Goal: Task Accomplishment & Management: Complete application form

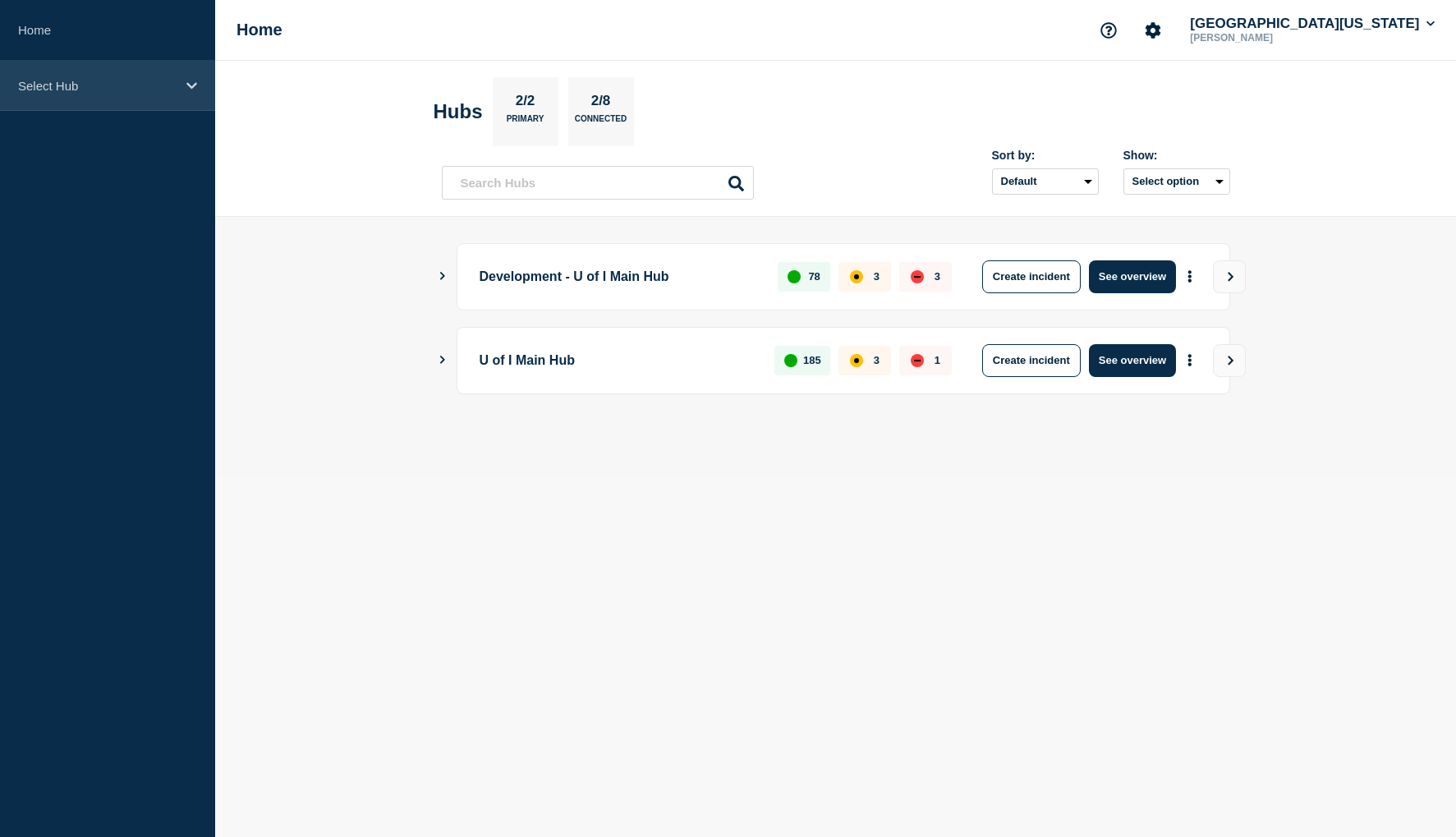
drag, startPoint x: 198, startPoint y: 78, endPoint x: 196, endPoint y: 98, distance: 20.1
click at [198, 83] on div "Select Hub" at bounding box center [107, 86] width 215 height 50
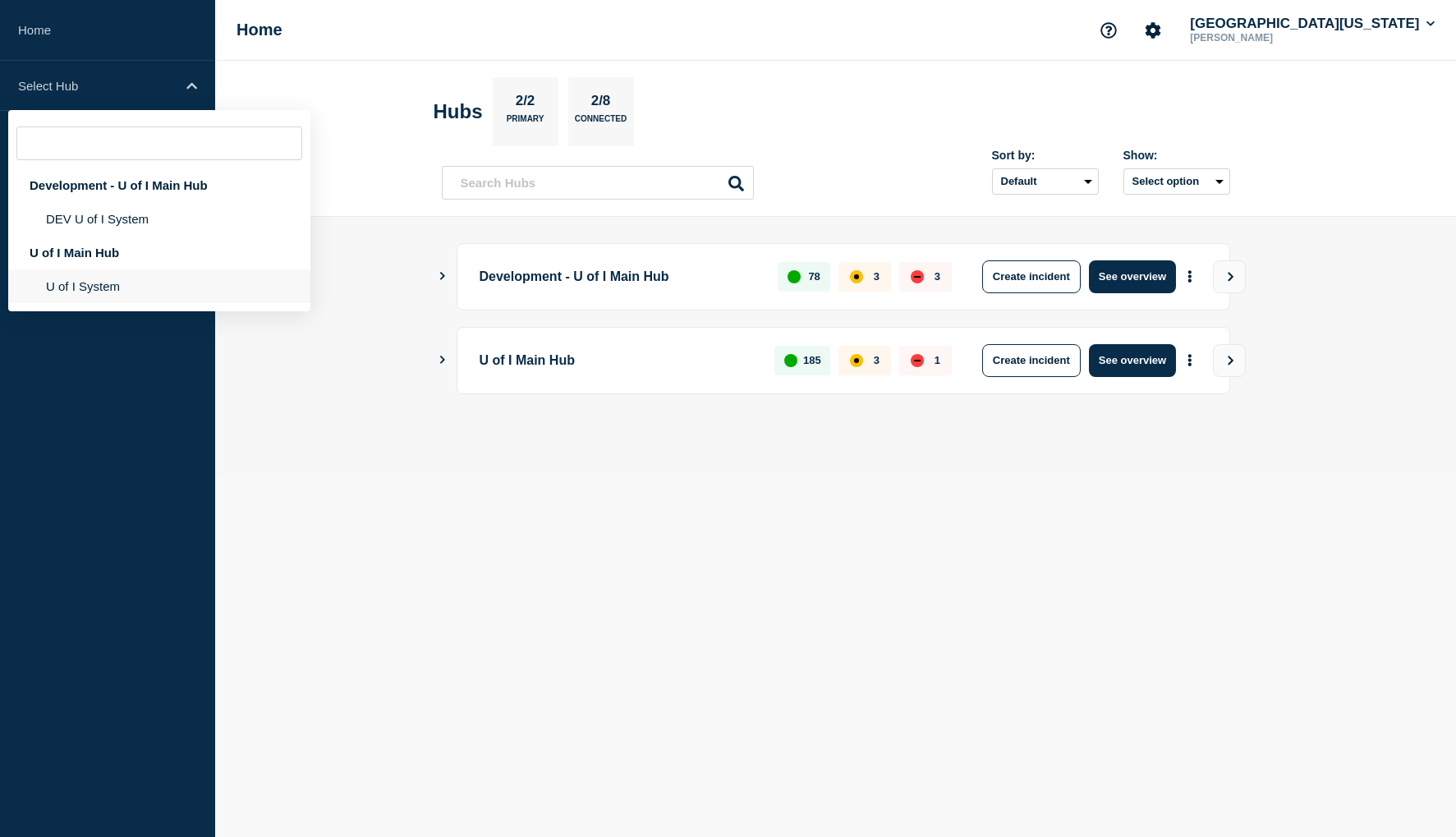
click at [101, 283] on li "U of I System" at bounding box center [159, 286] width 302 height 33
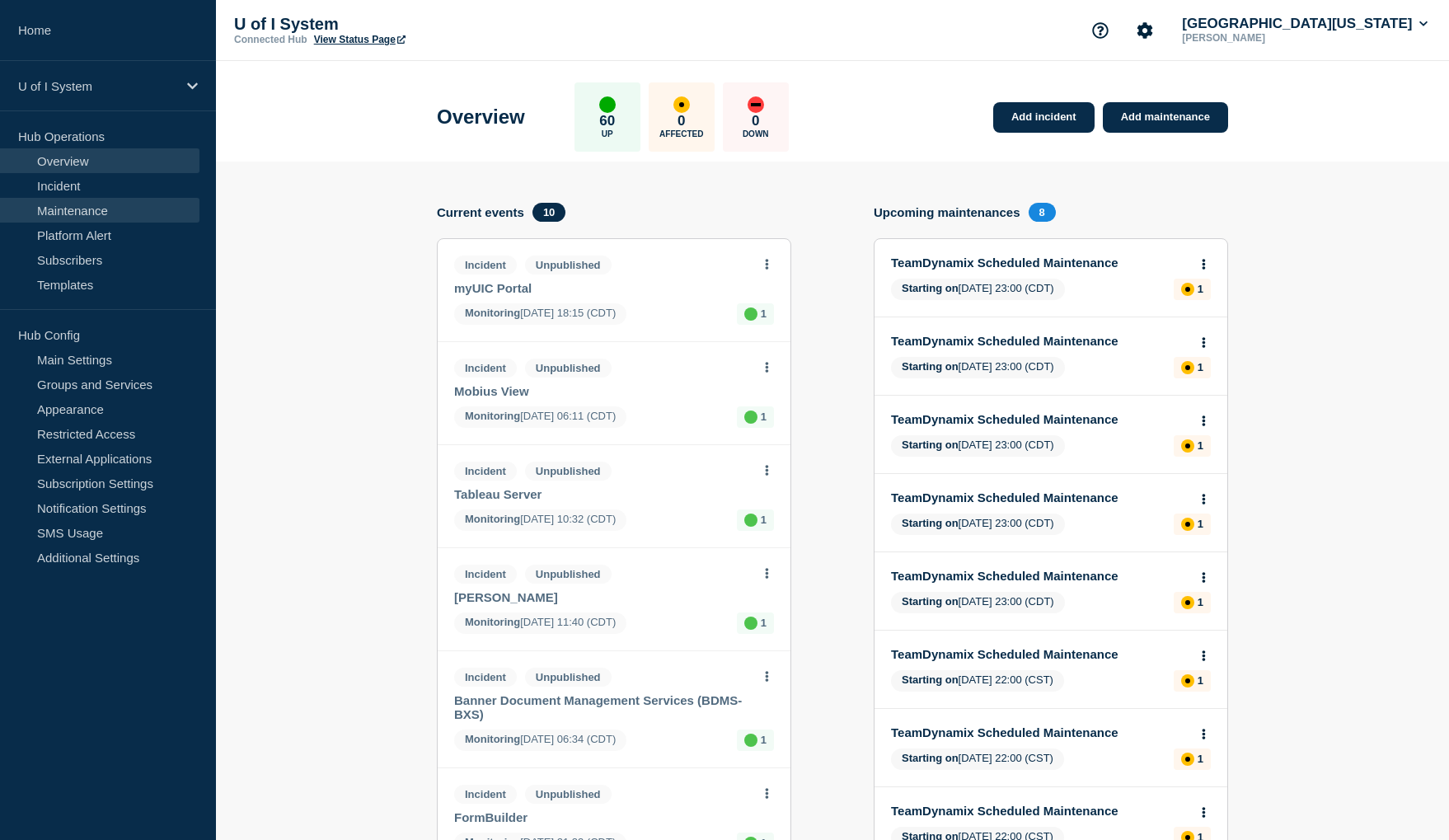
click at [72, 211] on link "Maintenance" at bounding box center [99, 210] width 200 height 25
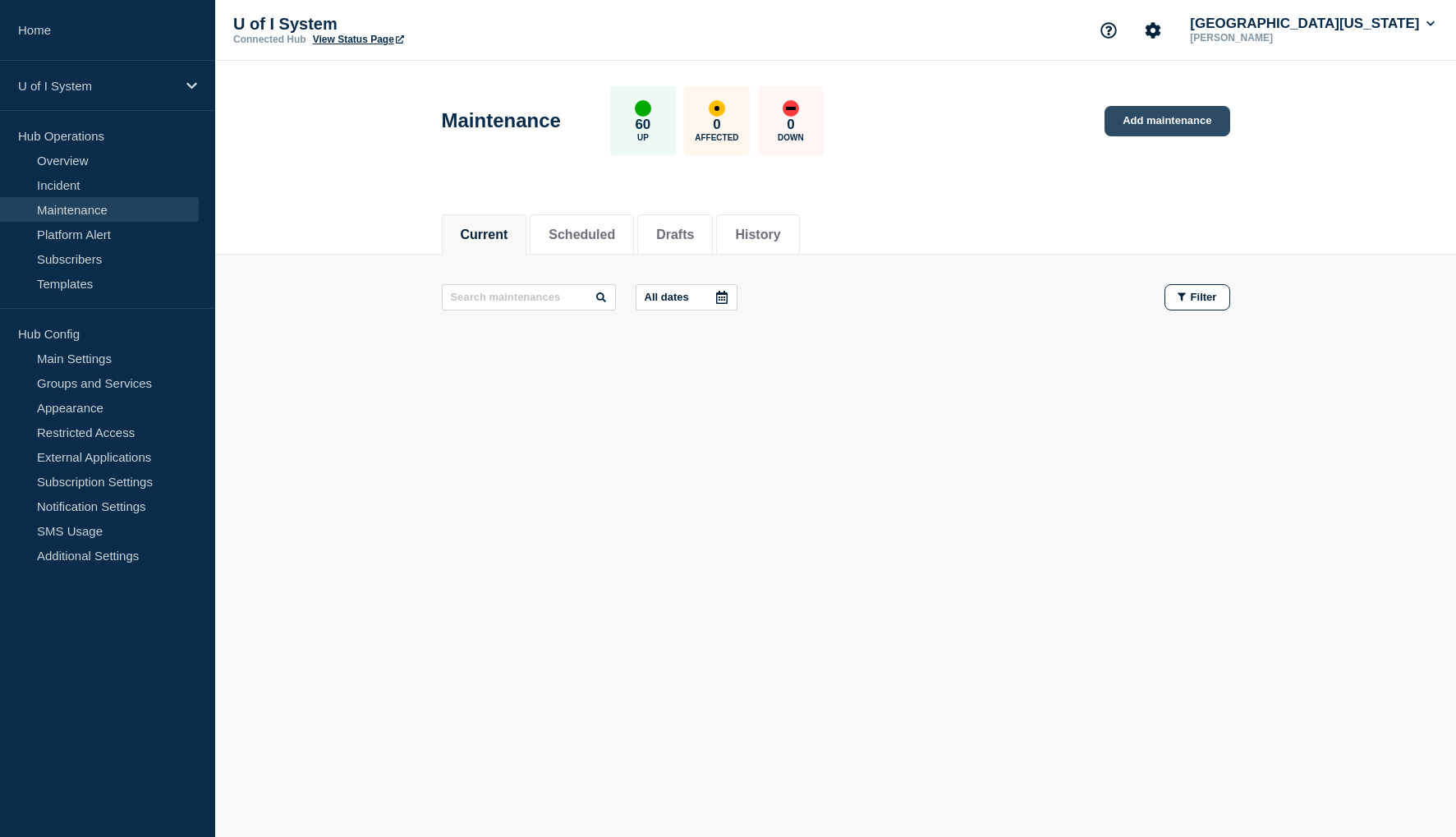
click at [1154, 123] on link "Add maintenance" at bounding box center [1167, 120] width 125 height 31
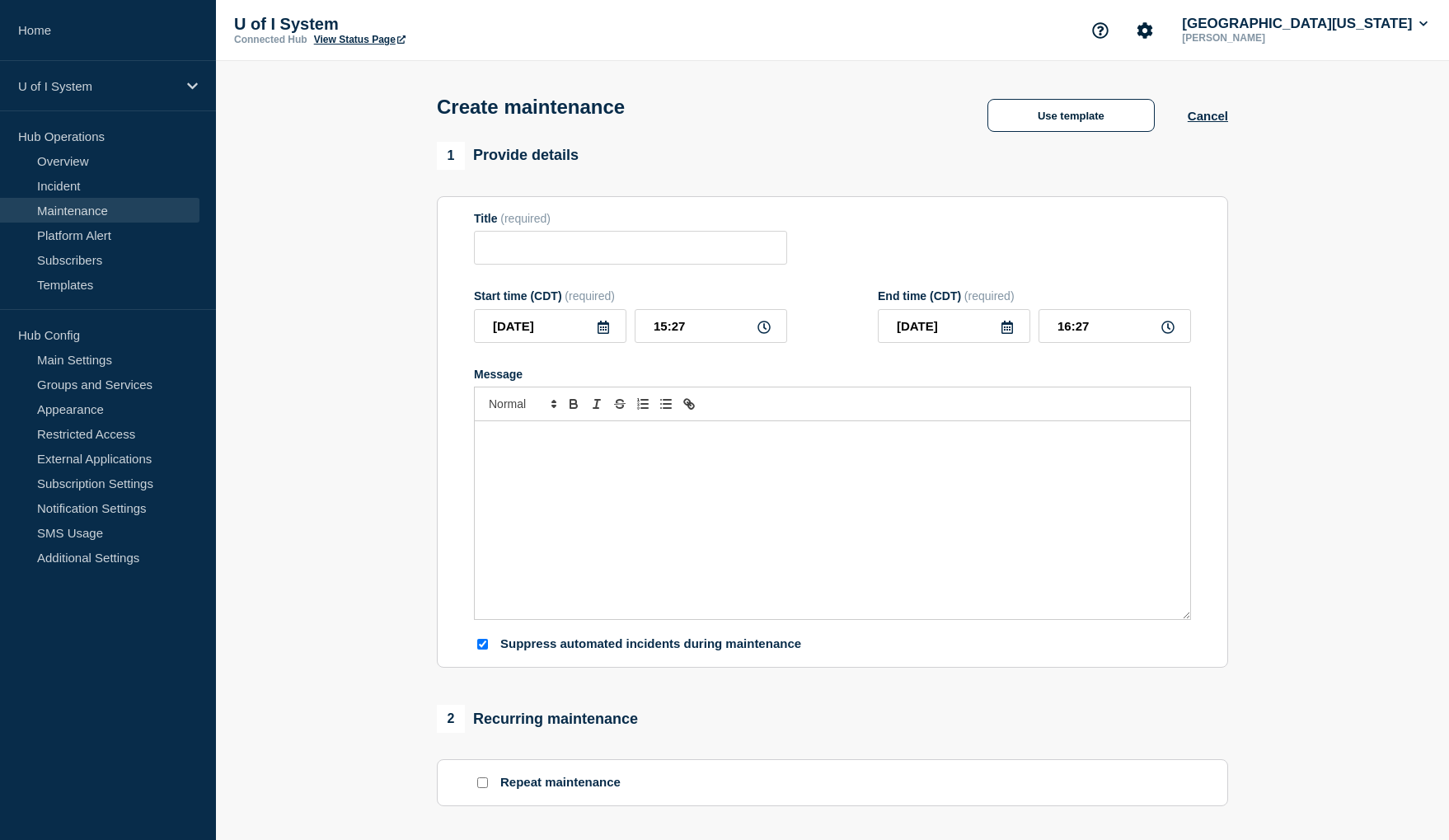
checkbox input "true"
click at [589, 251] on input "Title" at bounding box center [630, 247] width 313 height 33
click at [1075, 125] on button "Use template" at bounding box center [1071, 114] width 167 height 33
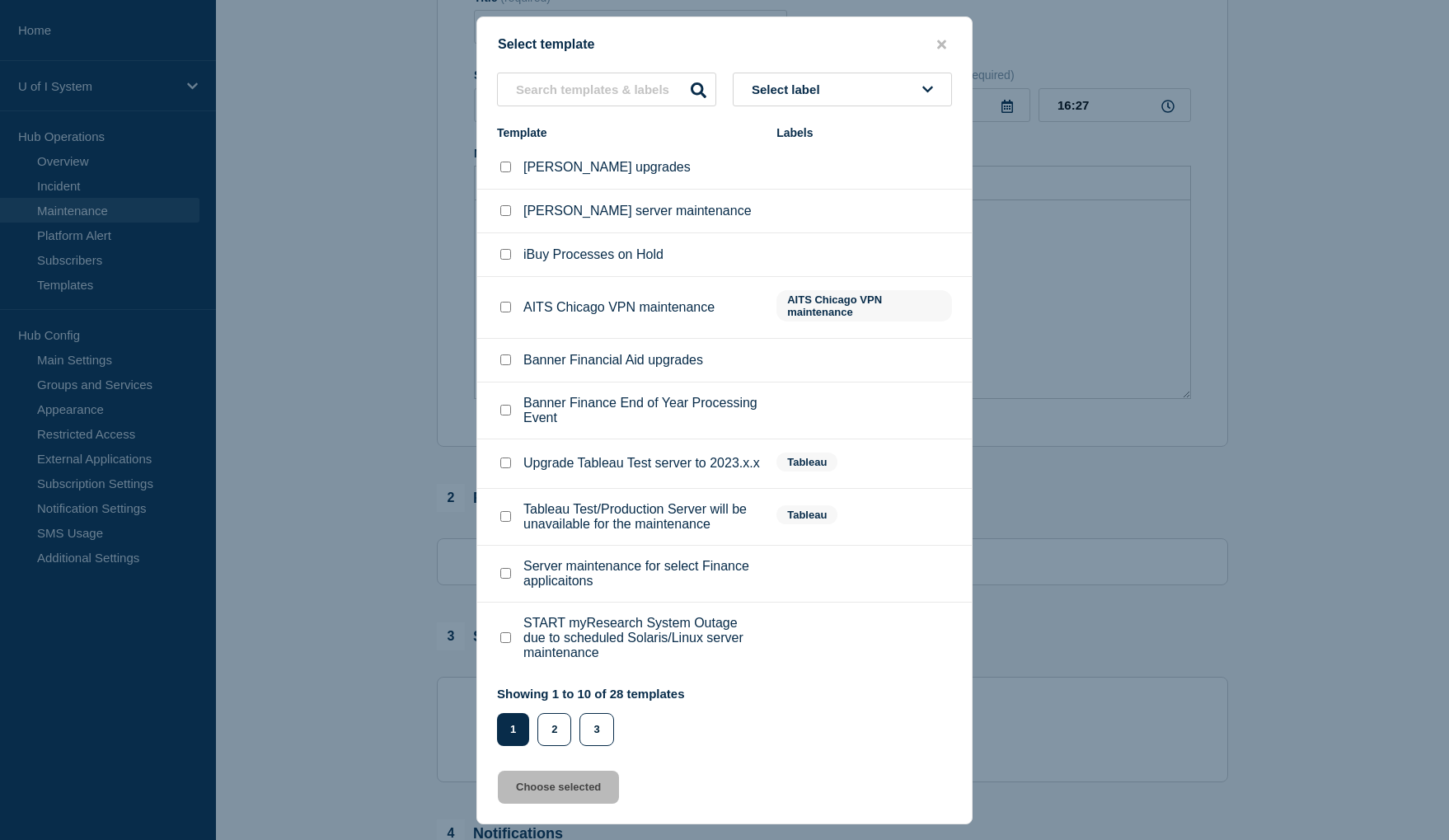
scroll to position [247, 0]
click at [558, 732] on button "2" at bounding box center [554, 728] width 33 height 33
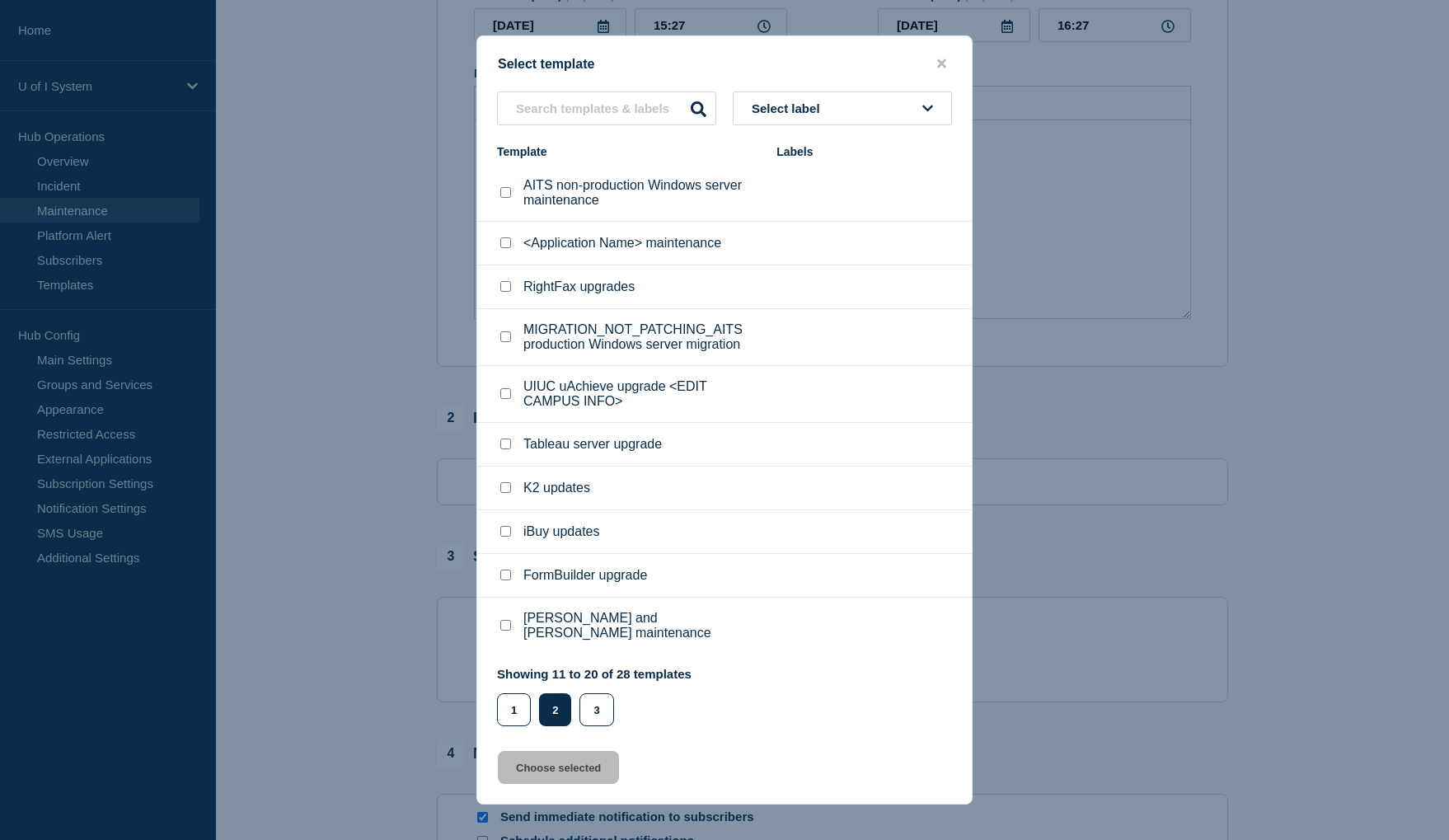
scroll to position [330, 0]
click at [596, 707] on button "3" at bounding box center [596, 709] width 33 height 33
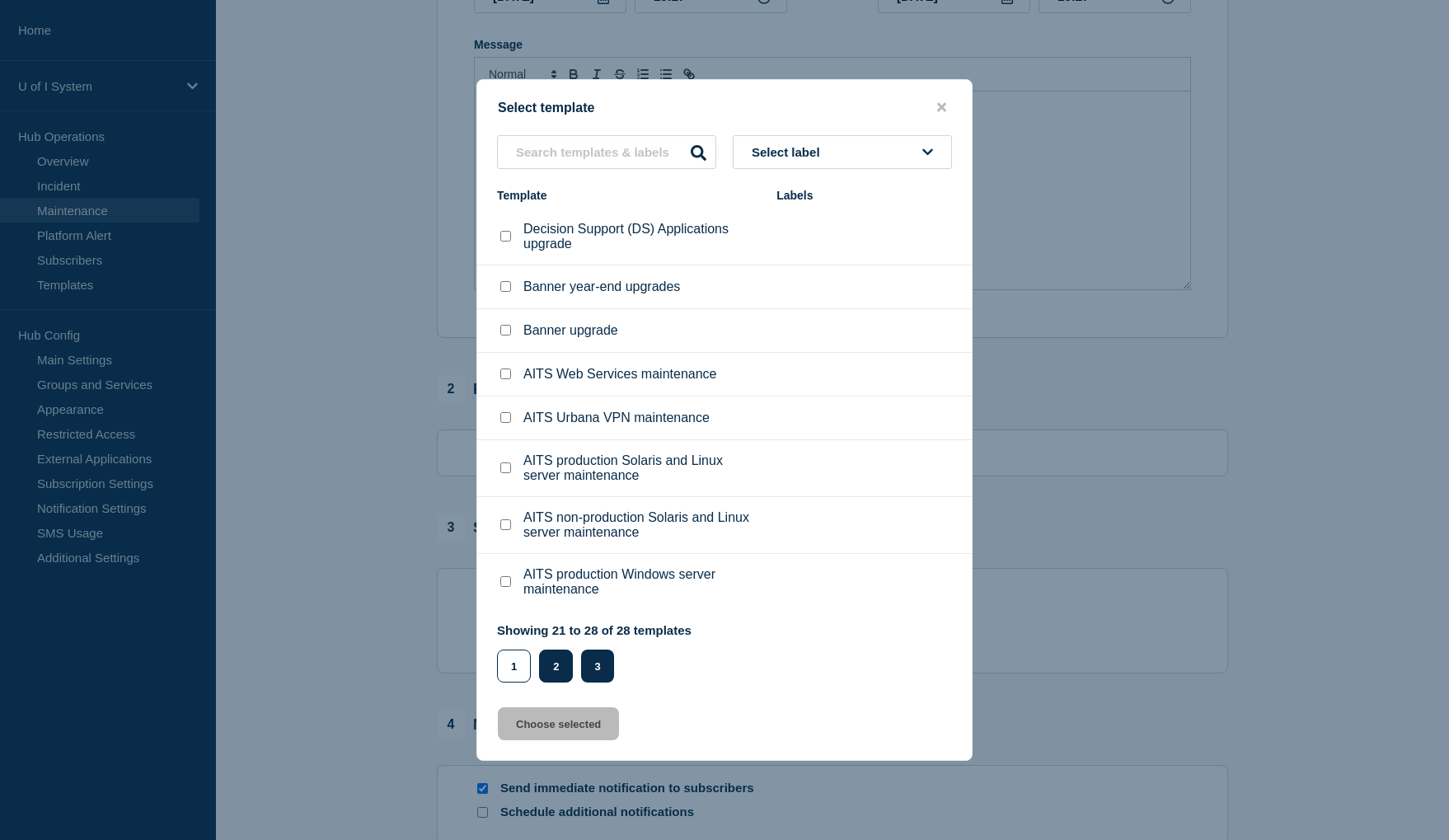
click at [559, 665] on button "2" at bounding box center [556, 665] width 33 height 33
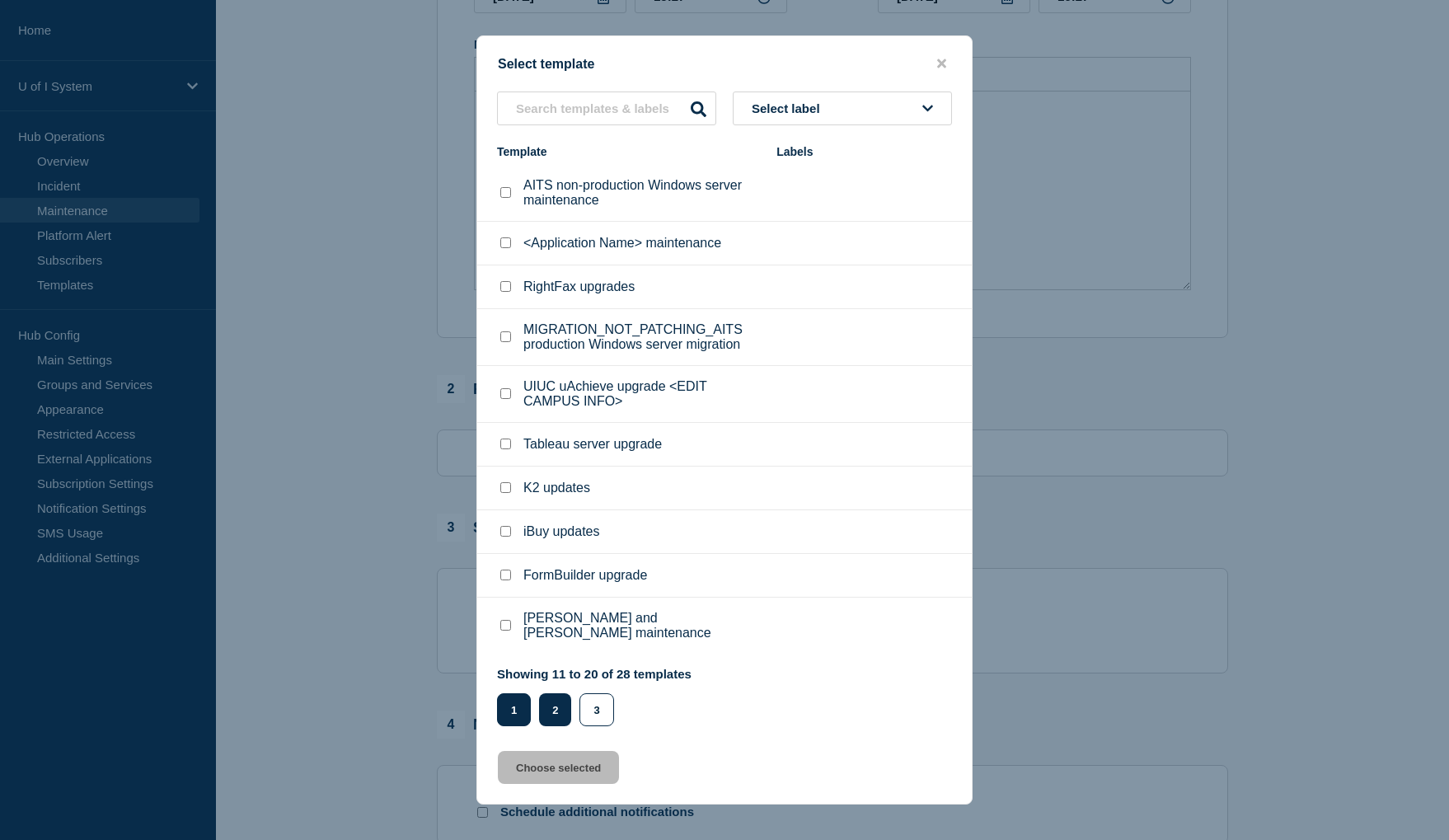
click at [507, 707] on button "1" at bounding box center [514, 709] width 33 height 33
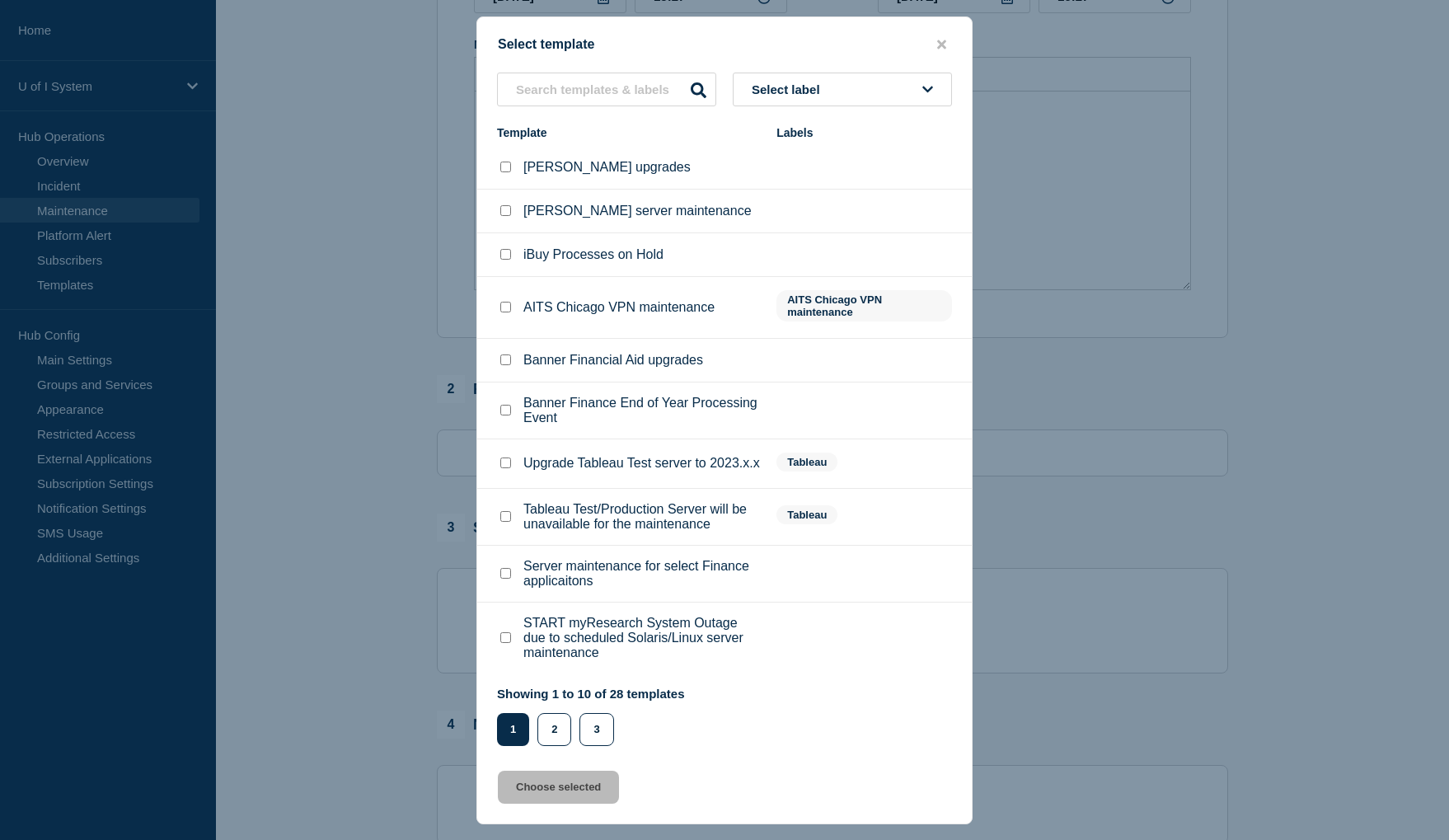
click at [1175, 380] on div at bounding box center [724, 420] width 1449 height 840
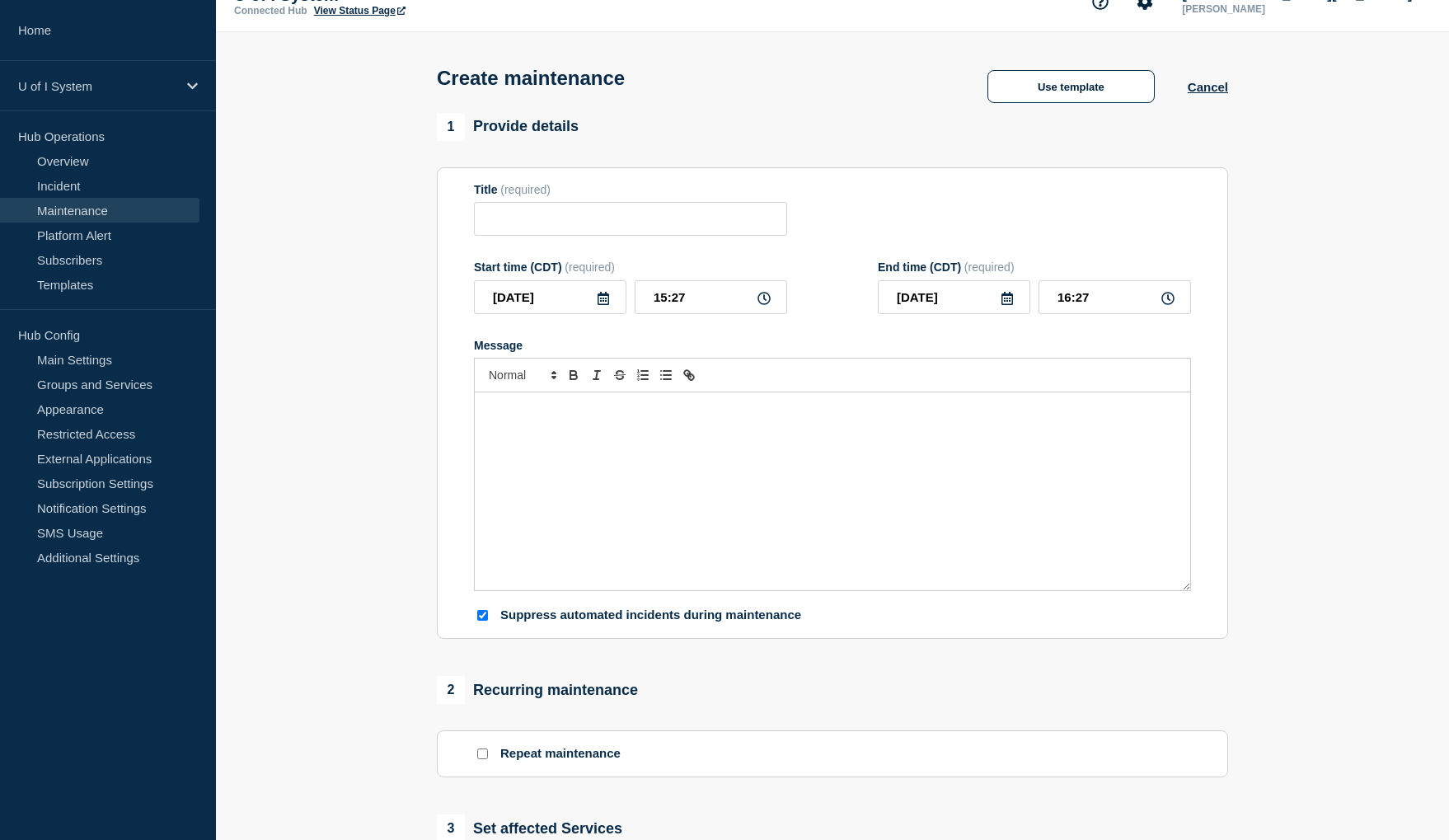
scroll to position [0, 0]
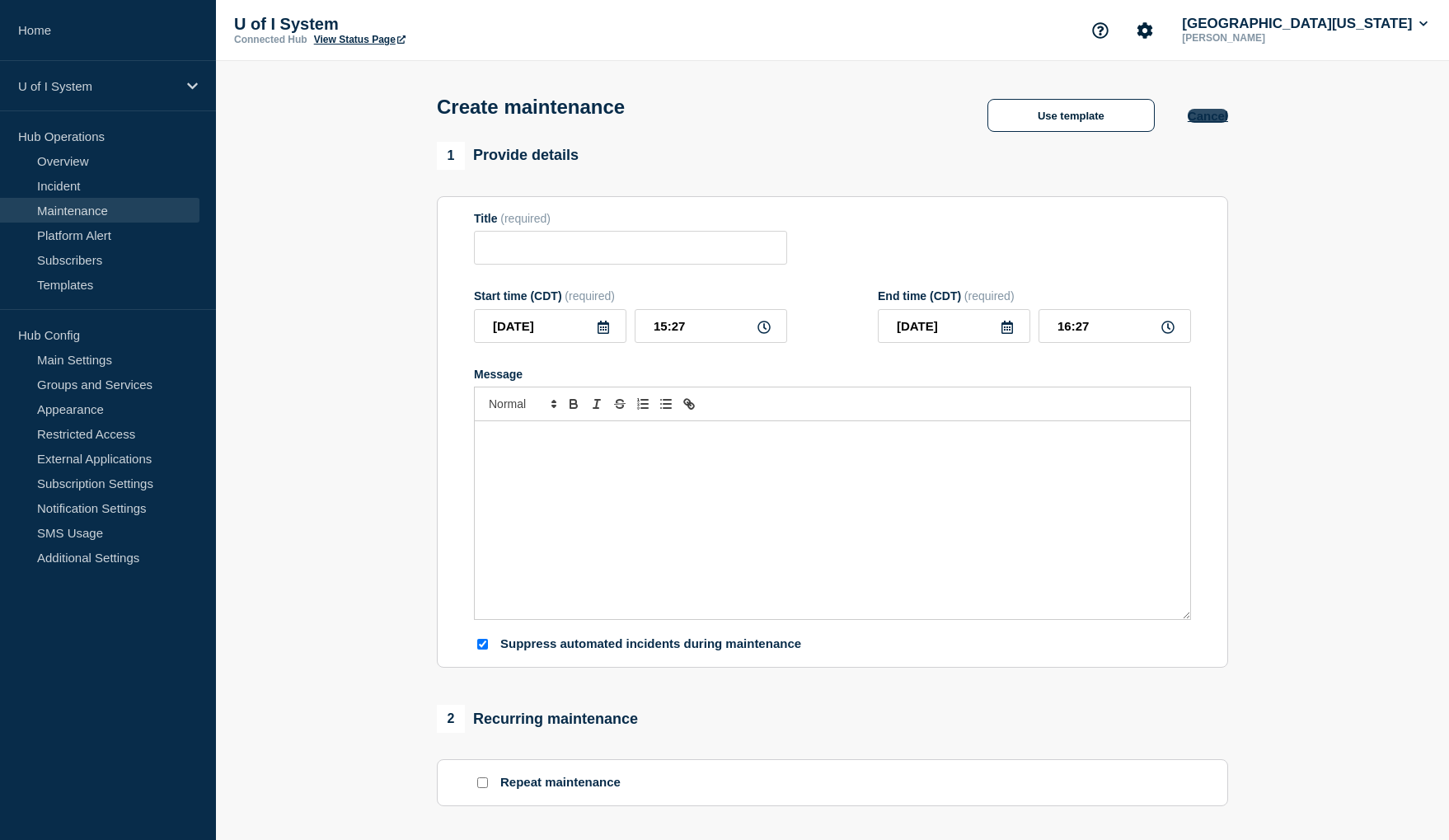
click at [1214, 123] on button "Cancel" at bounding box center [1207, 115] width 40 height 14
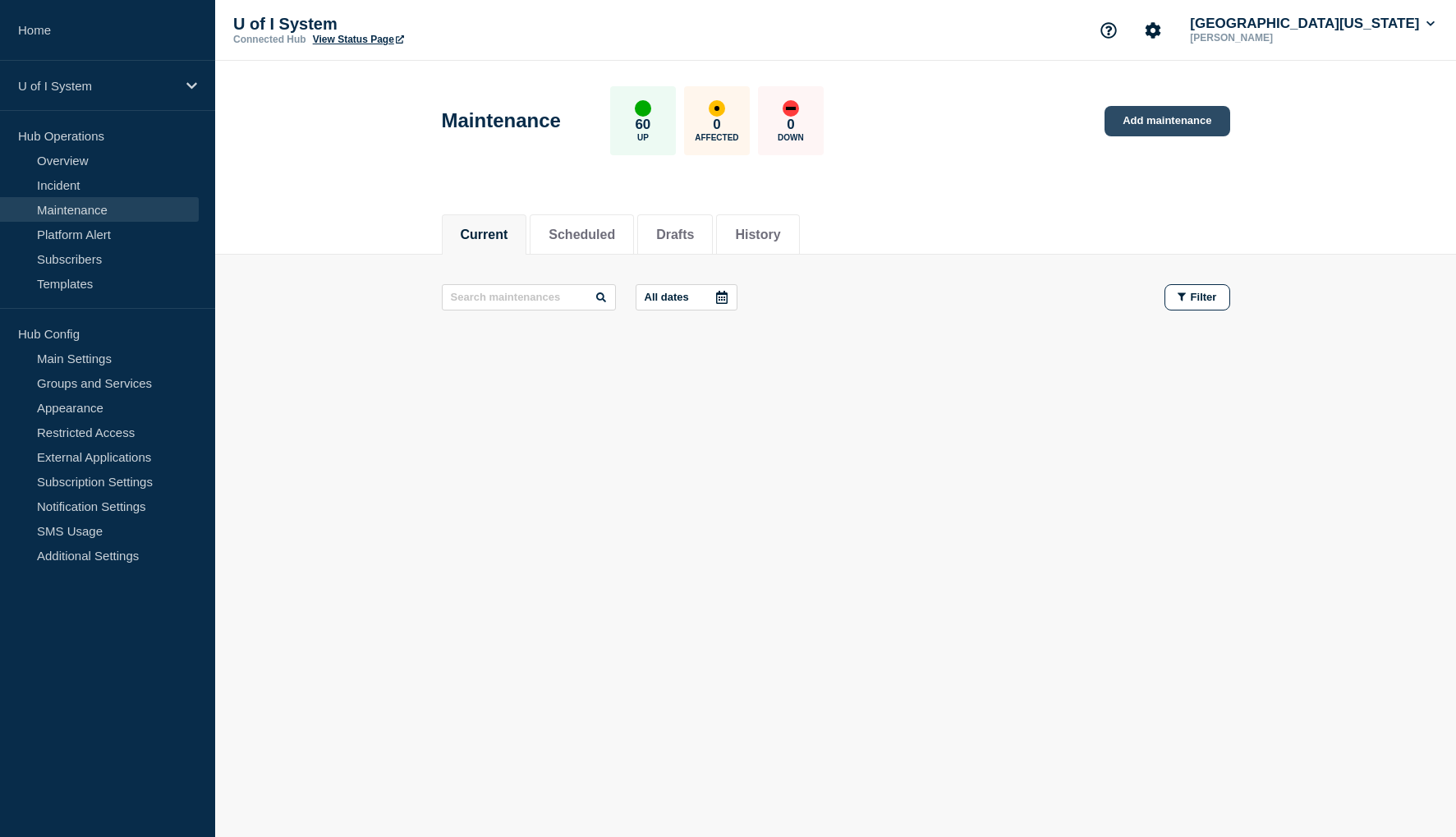
click at [1145, 123] on link "Add maintenance" at bounding box center [1167, 120] width 125 height 31
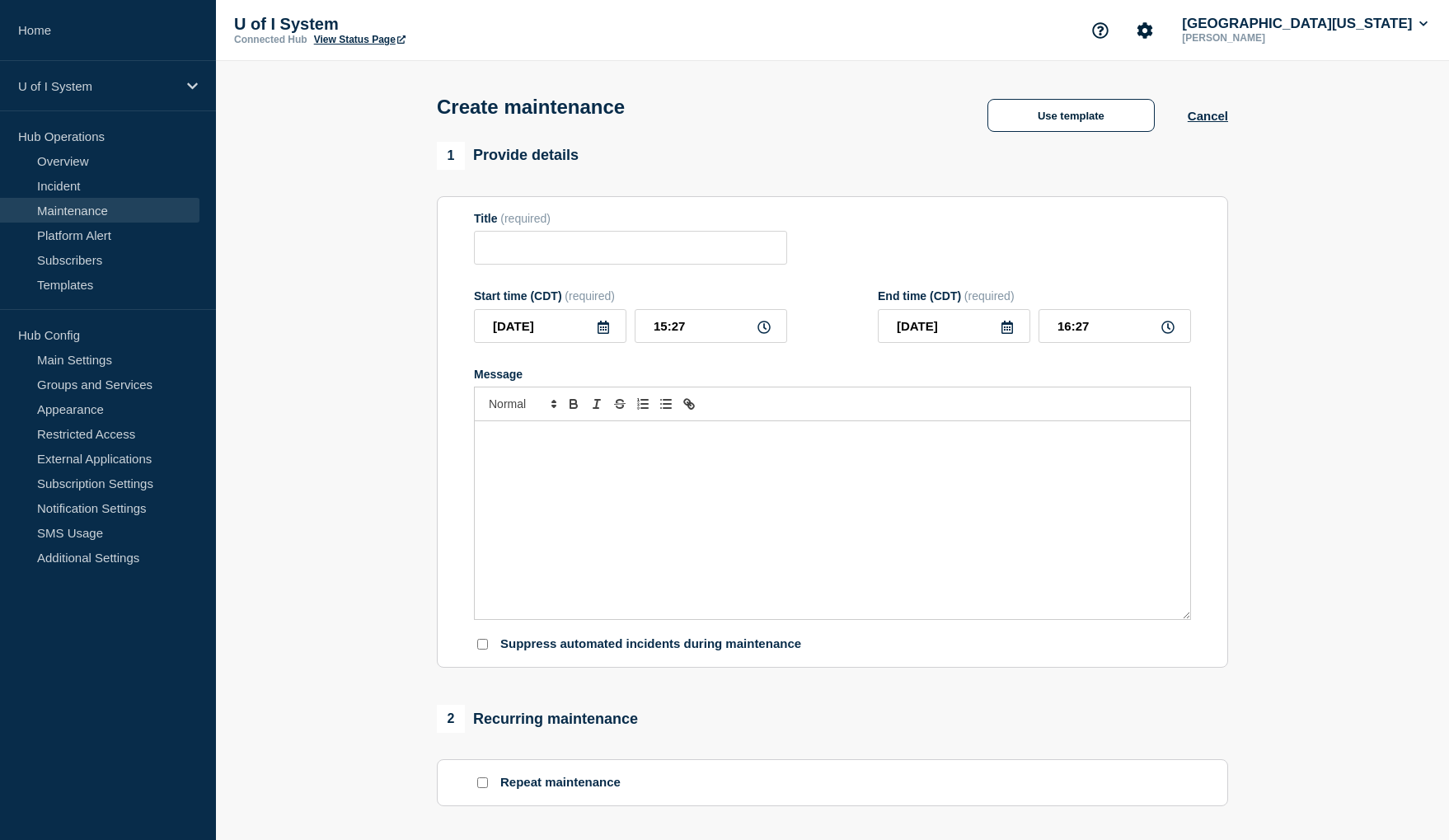
checkbox input "true"
click at [505, 249] on input "Title" at bounding box center [630, 247] width 313 height 33
click at [509, 253] on input "Title" at bounding box center [630, 247] width 313 height 33
type input "AITS will be applying maintenace to the production Oracle databases"
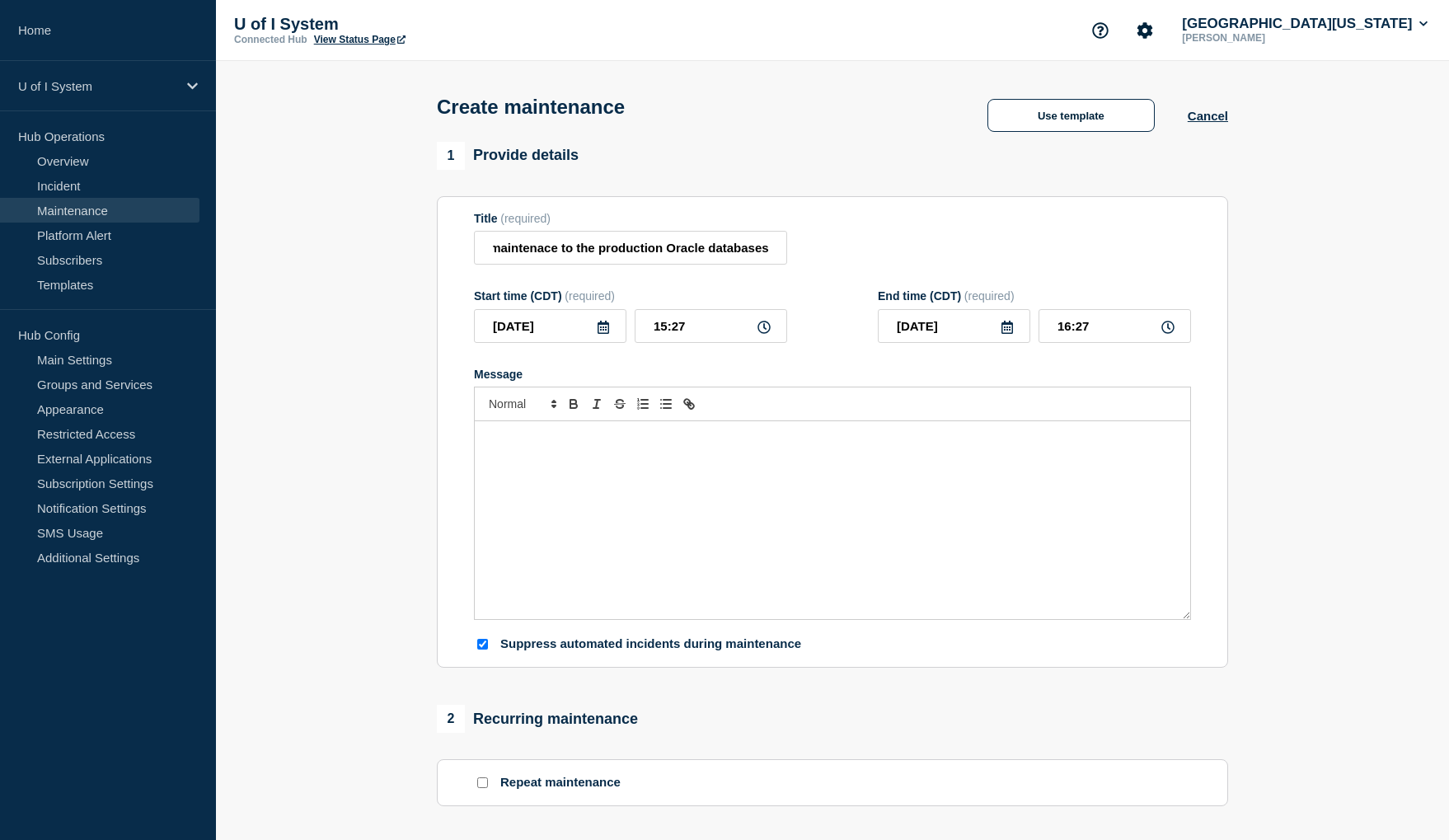
click at [604, 332] on icon at bounding box center [603, 327] width 13 height 13
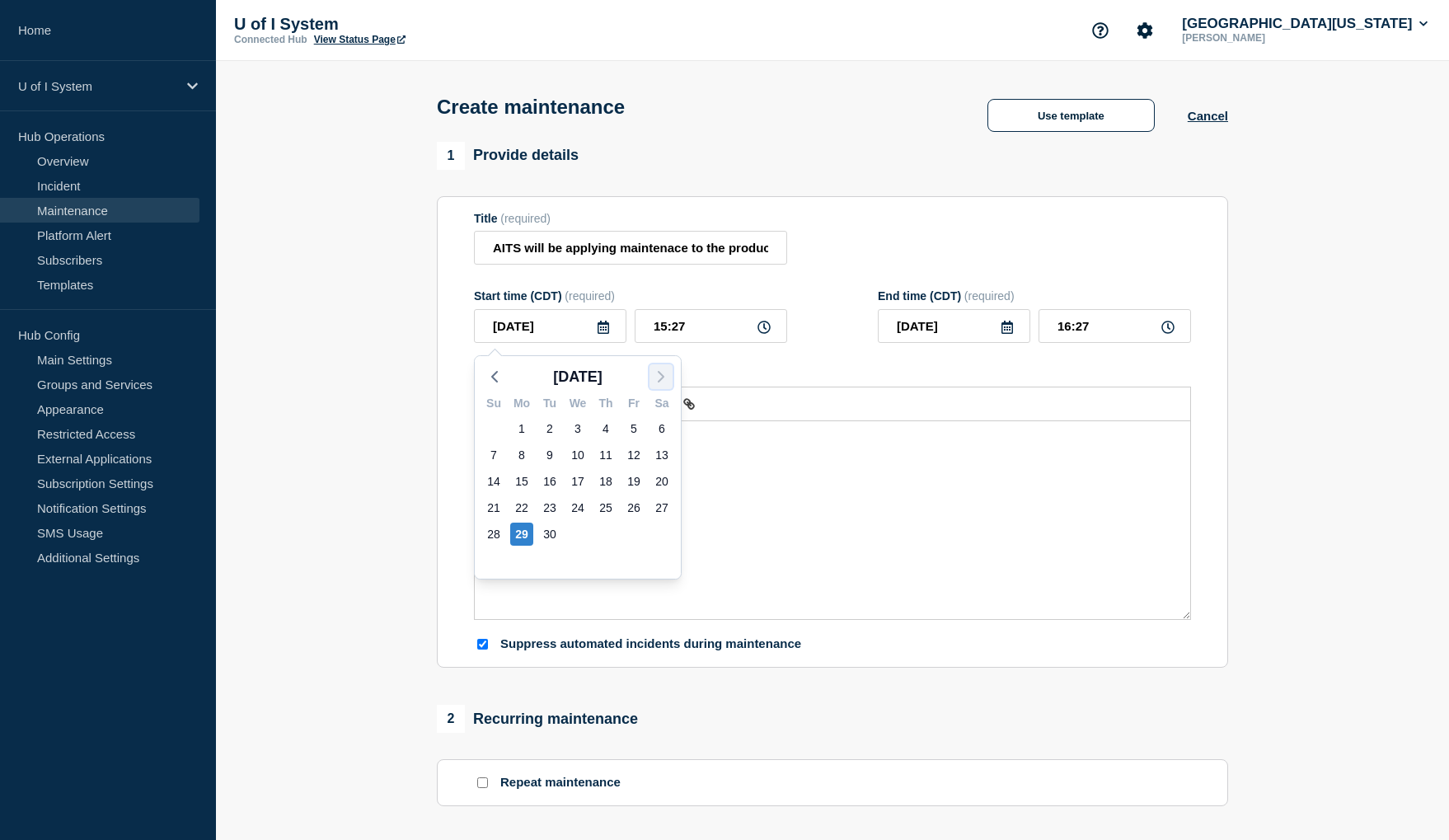
drag, startPoint x: 666, startPoint y: 375, endPoint x: 652, endPoint y: 420, distance: 47.1
click at [666, 376] on icon "button" at bounding box center [661, 376] width 20 height 20
click at [659, 427] on div "4" at bounding box center [662, 428] width 23 height 23
type input "[DATE]"
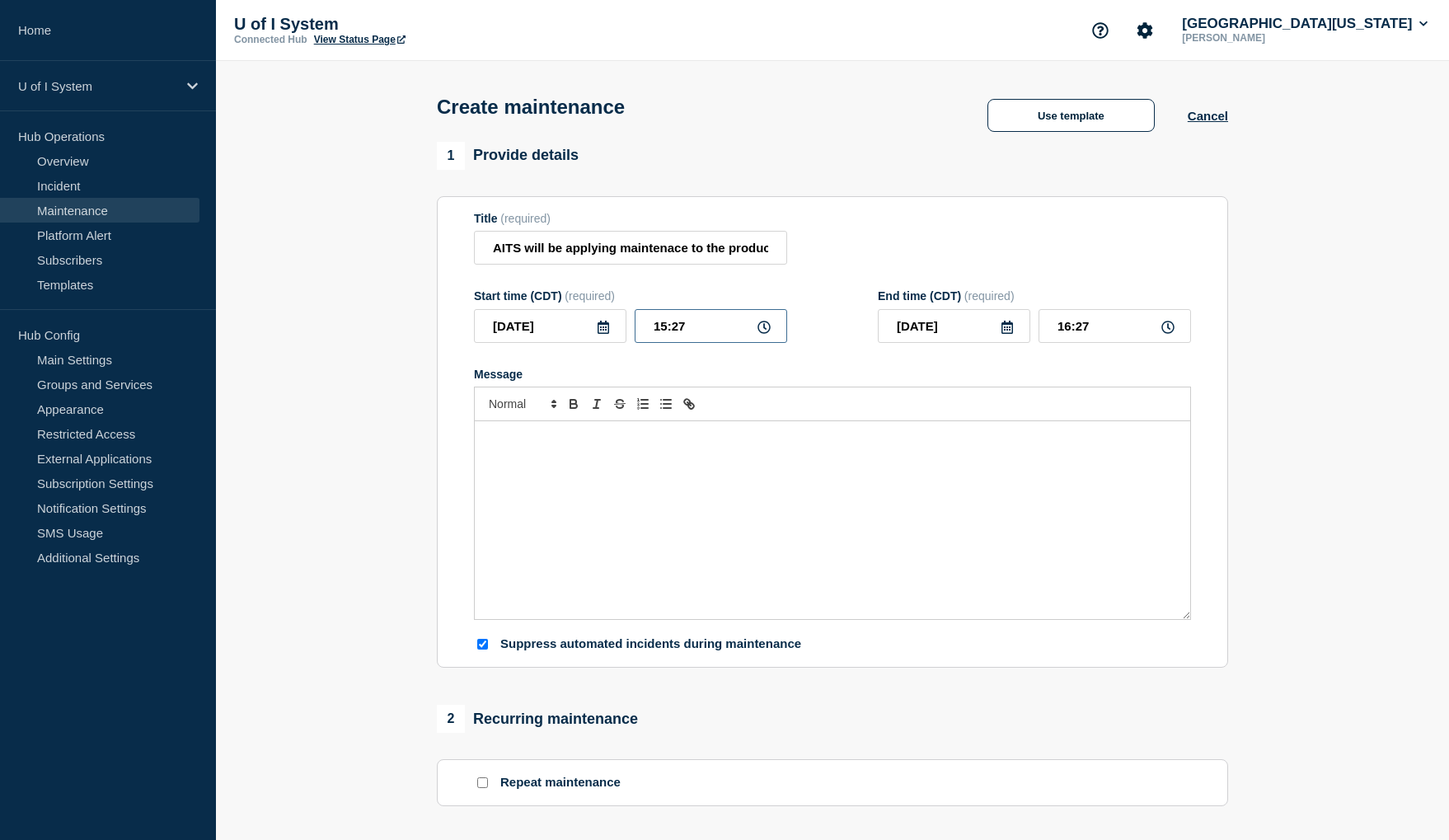
drag, startPoint x: 699, startPoint y: 333, endPoint x: 645, endPoint y: 335, distance: 54.0
click at [645, 335] on input "15:27" at bounding box center [711, 326] width 152 height 33
type input "06:00"
drag, startPoint x: 1091, startPoint y: 330, endPoint x: 1046, endPoint y: 330, distance: 45.0
click at [1046, 330] on input "07:00" at bounding box center [1114, 326] width 152 height 33
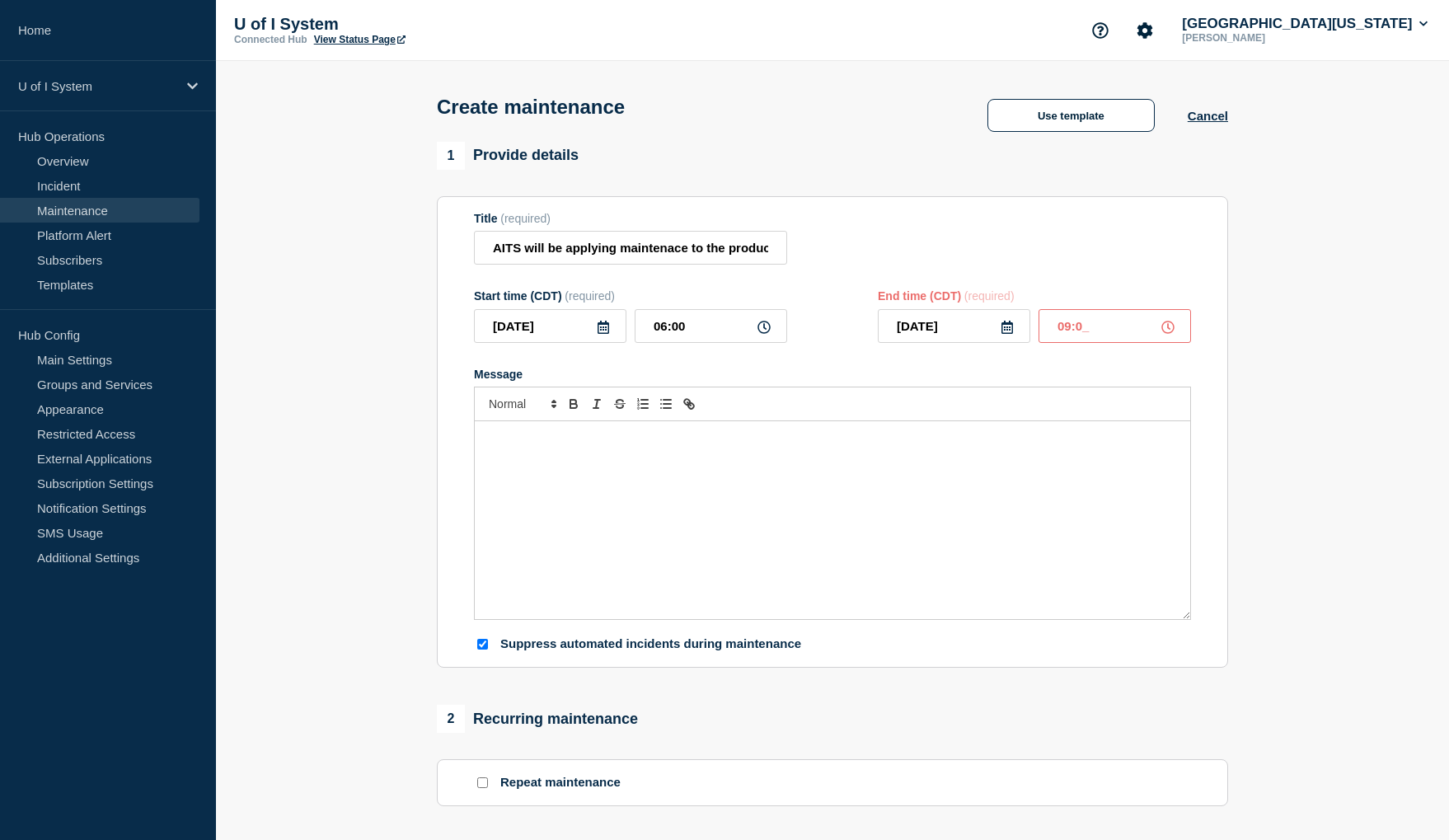
type input "09:00"
drag, startPoint x: 525, startPoint y: 460, endPoint x: 514, endPoint y: 470, distance: 14.9
click at [523, 462] on div "Message" at bounding box center [833, 519] width 716 height 198
click at [1214, 122] on button "Cancel" at bounding box center [1207, 115] width 40 height 14
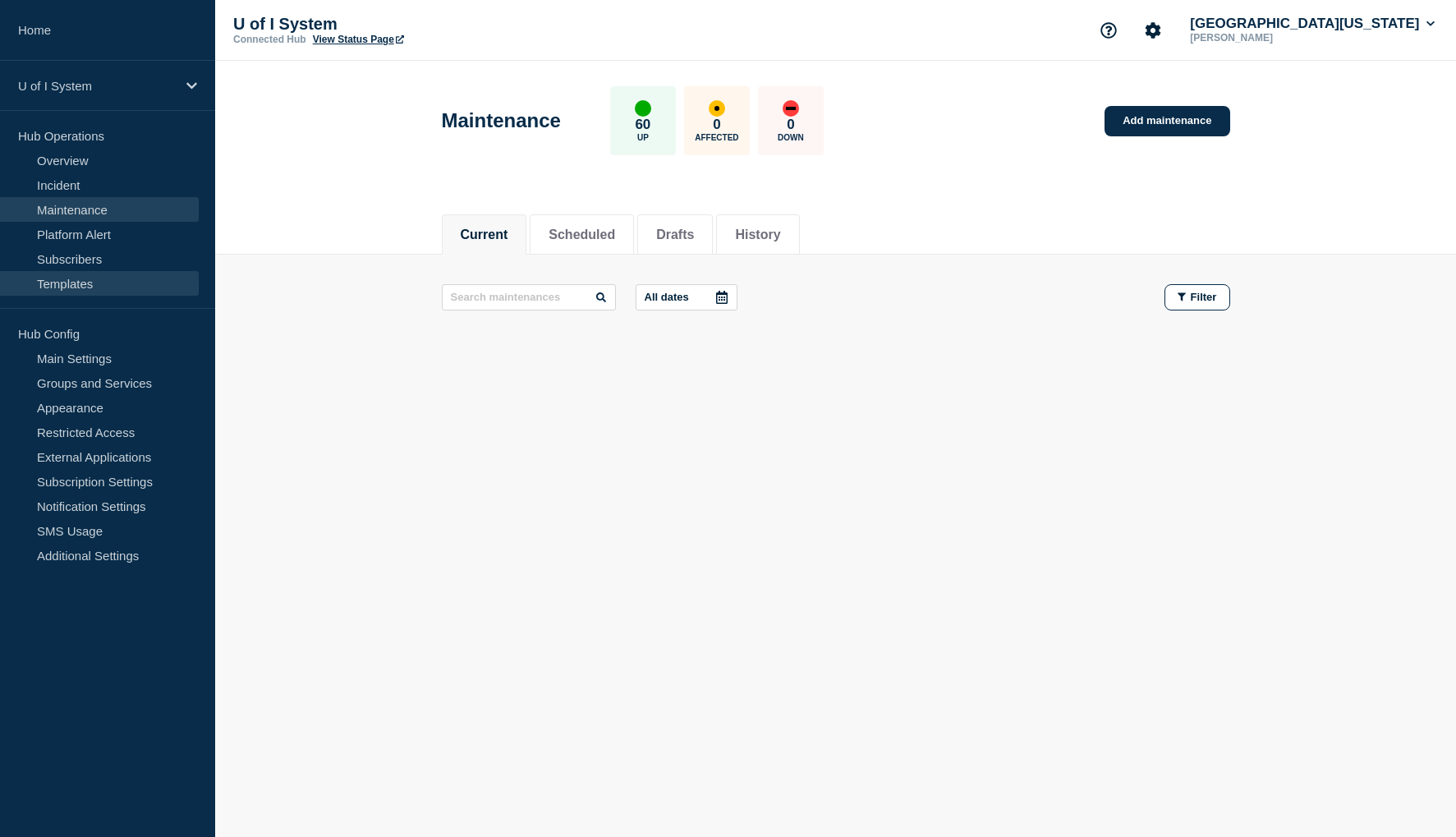
click at [64, 281] on link "Templates" at bounding box center [99, 283] width 199 height 25
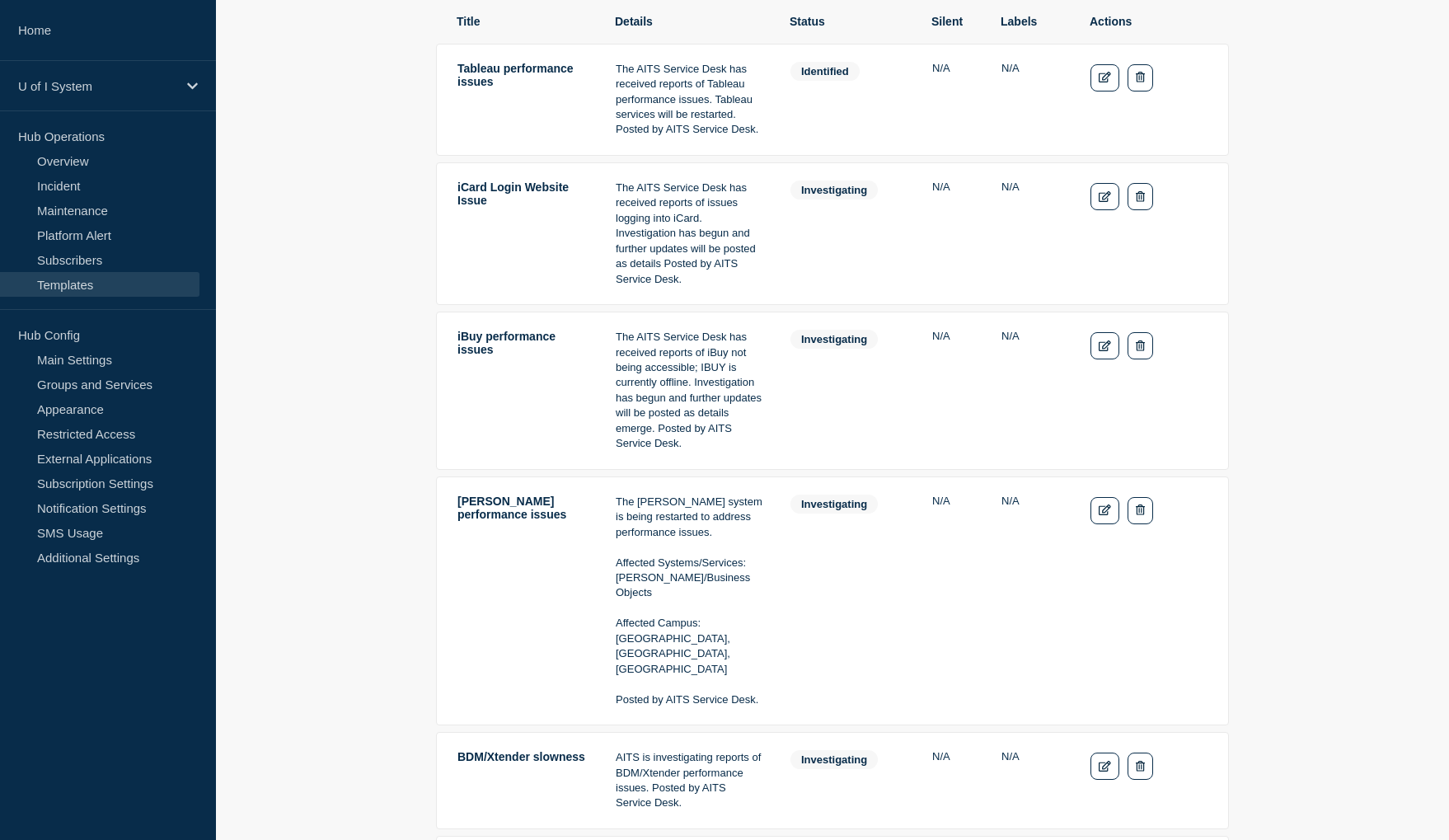
scroll to position [84, 0]
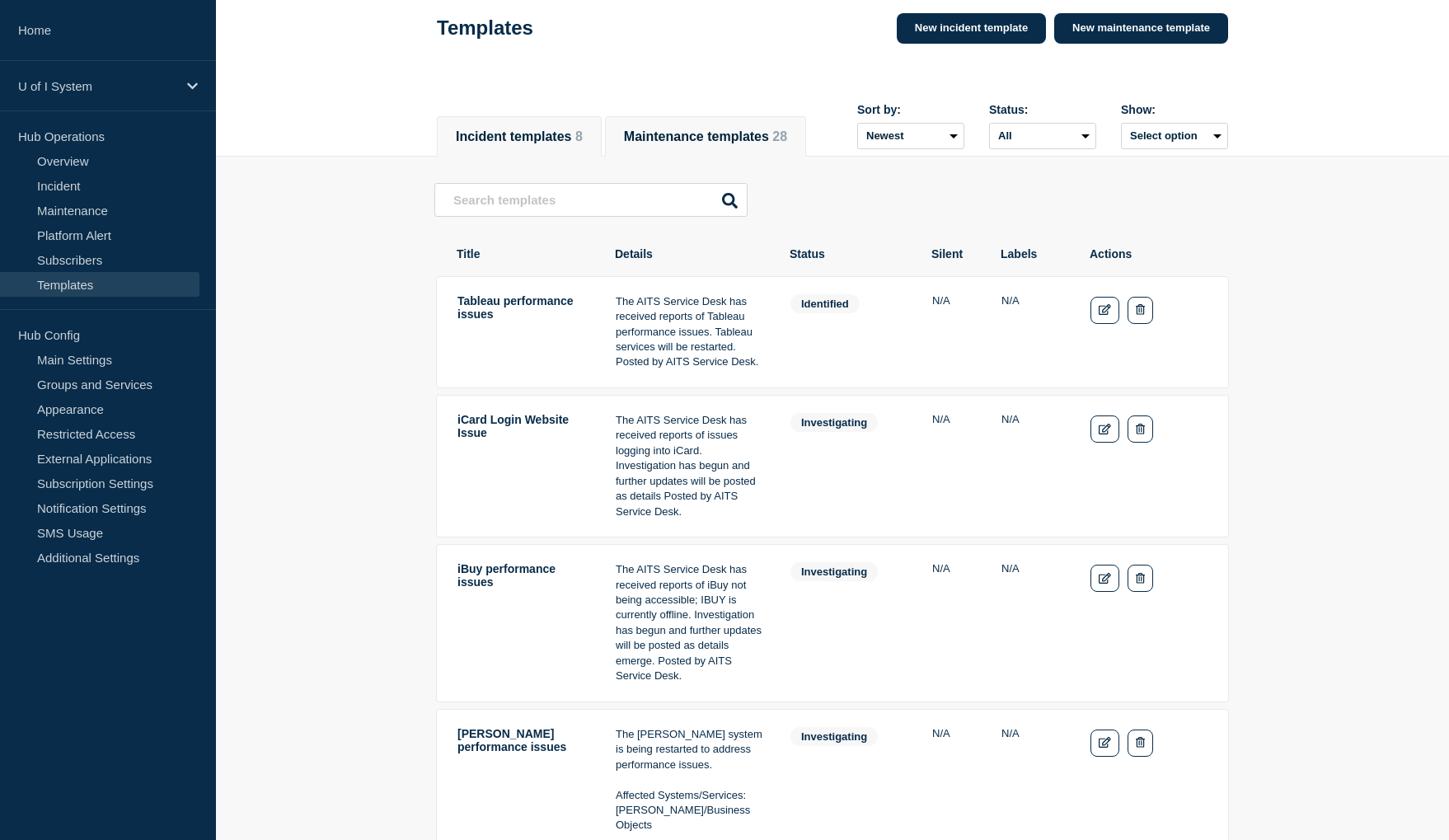
click at [709, 129] on button "Maintenance templates 28" at bounding box center [705, 137] width 164 height 15
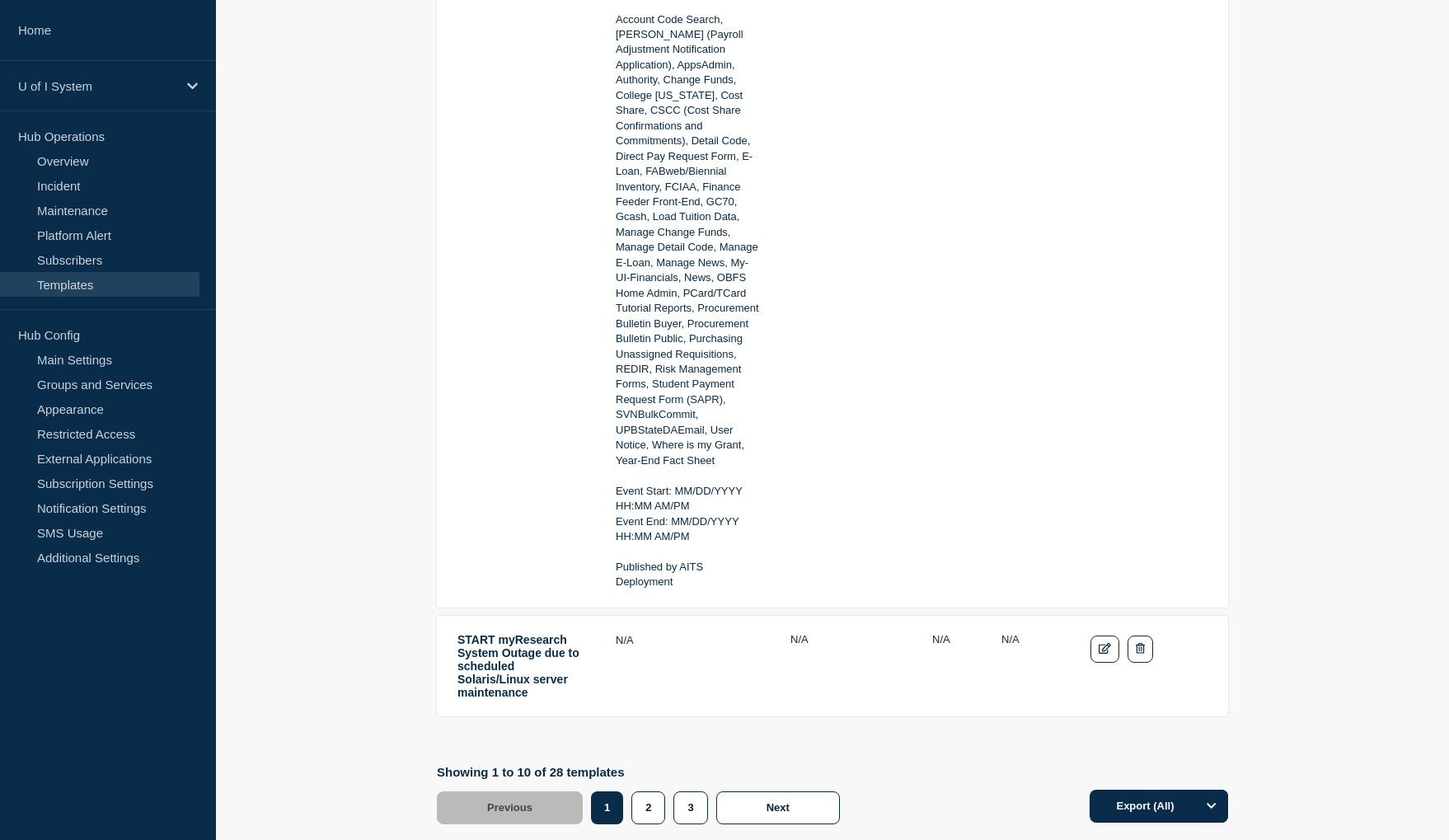
scroll to position [3685, 0]
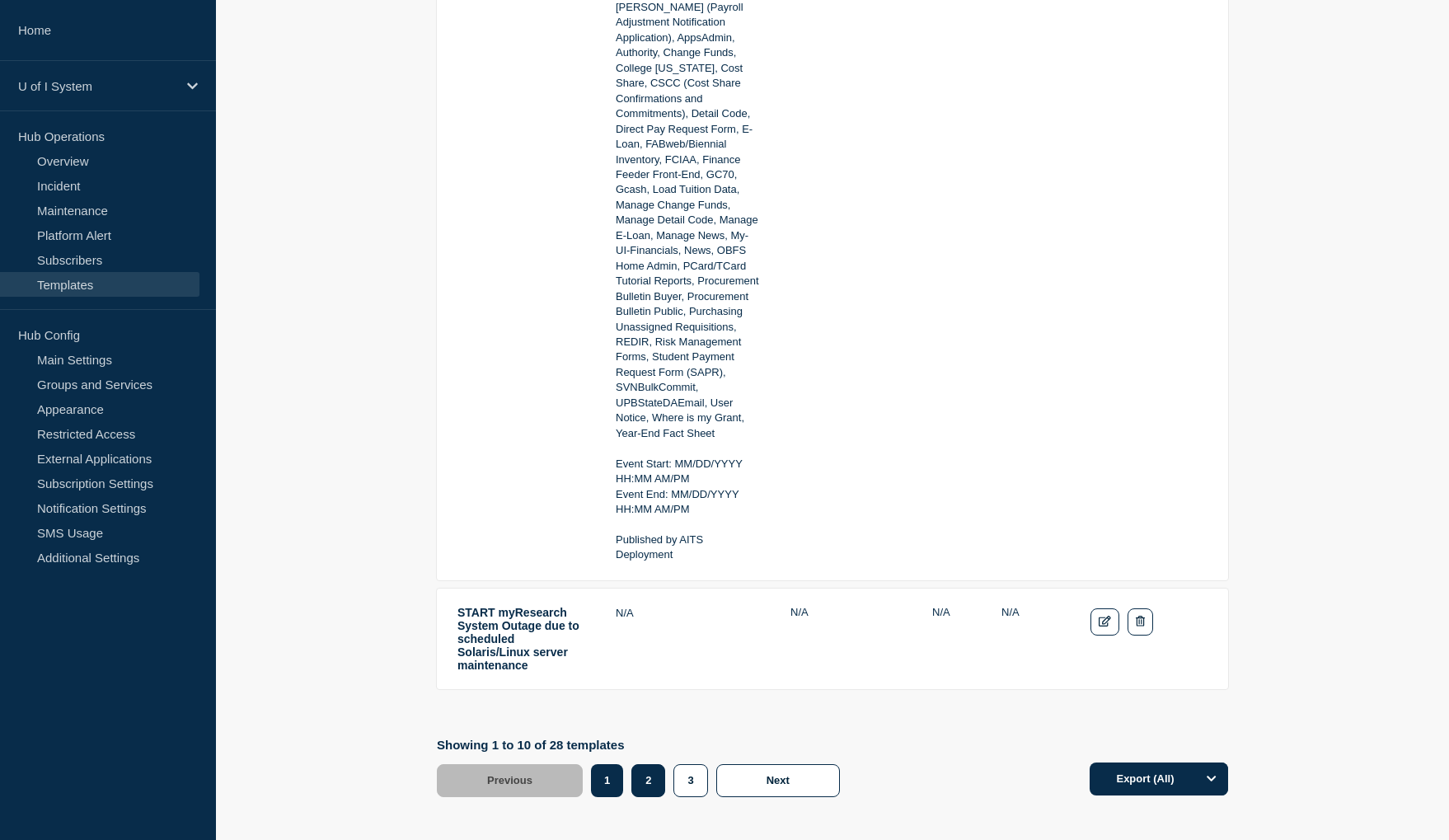
click at [659, 764] on button "2" at bounding box center [648, 780] width 33 height 33
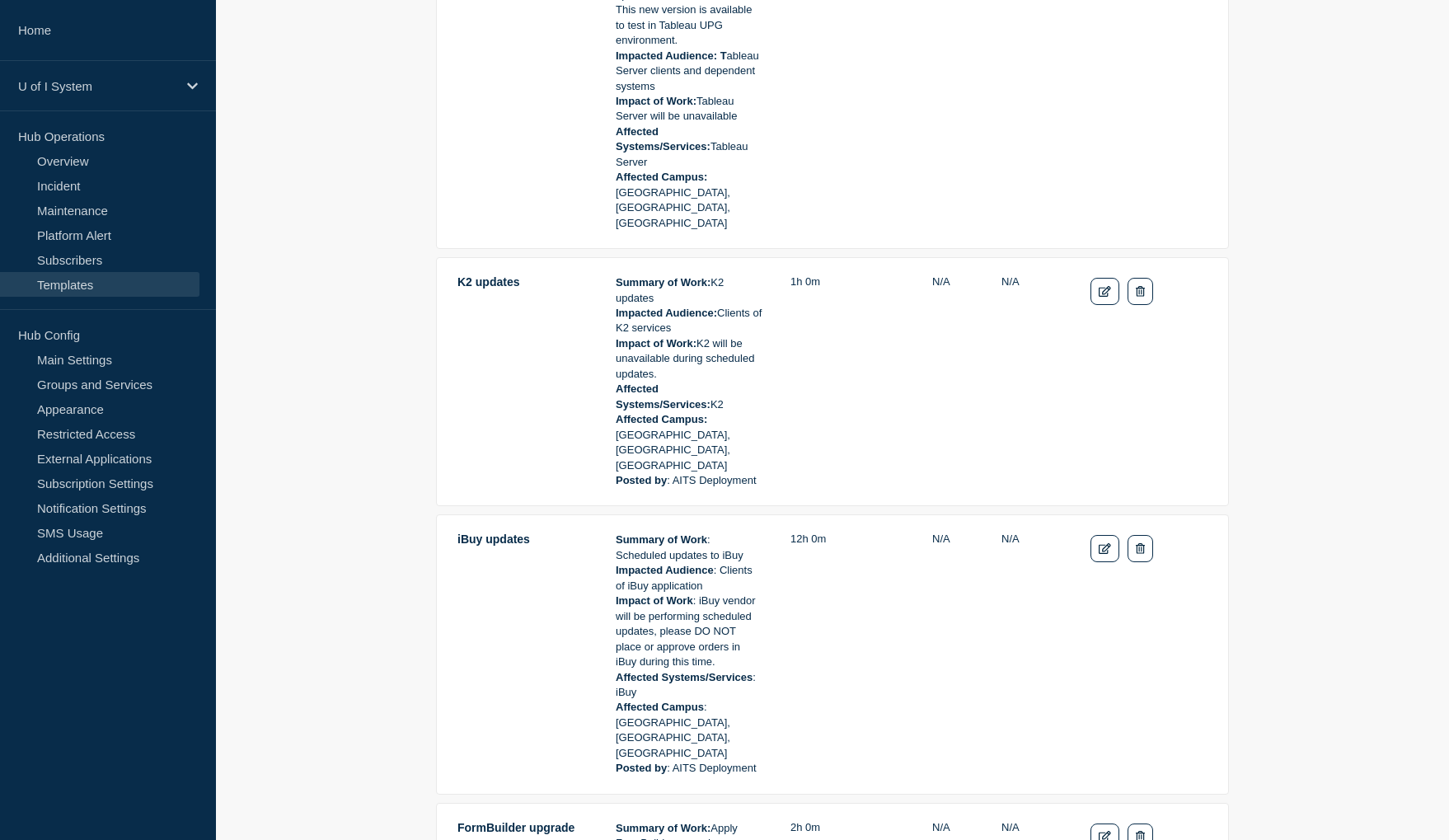
scroll to position [3075, 0]
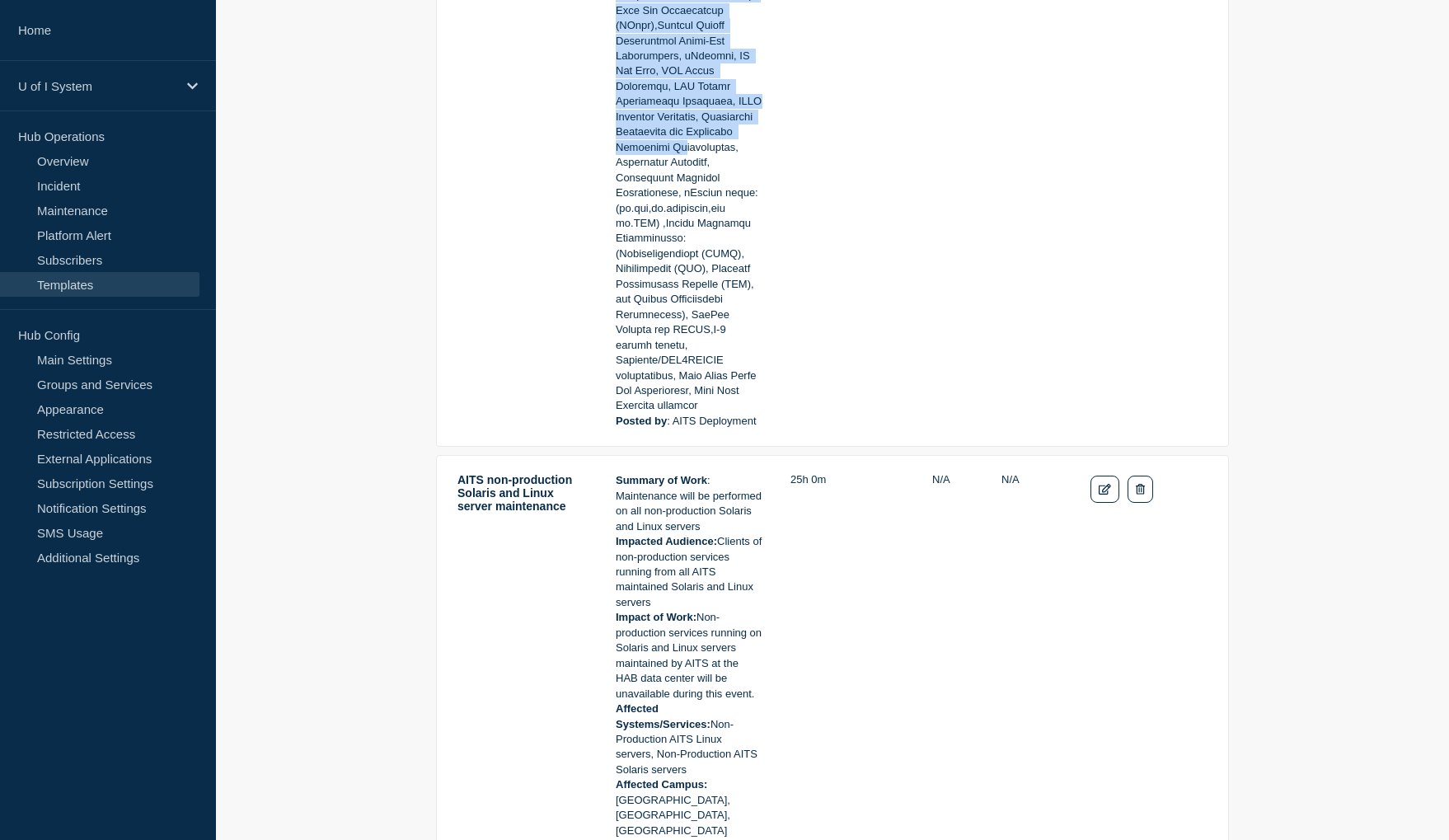
scroll to position [4810, 0]
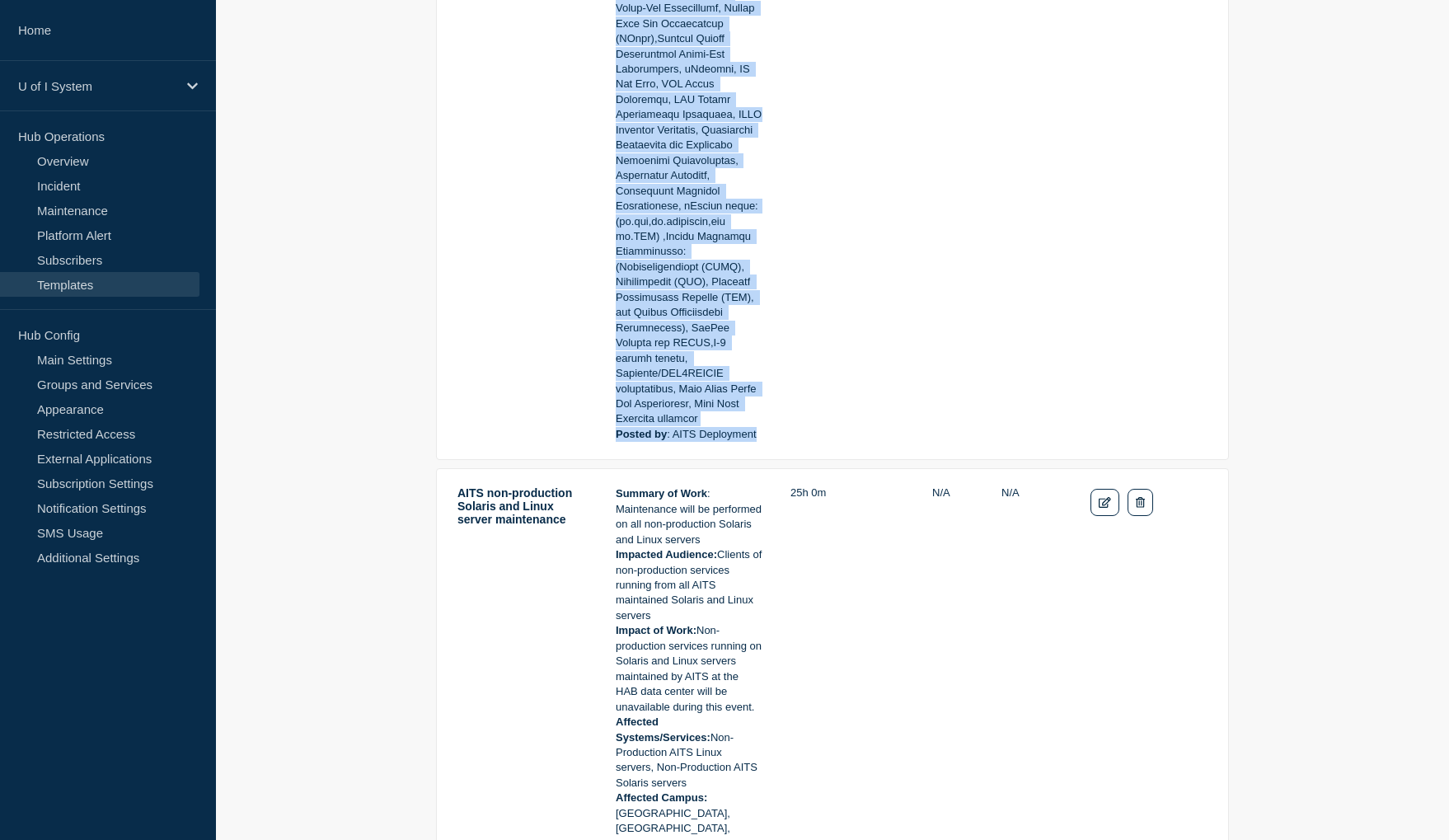
drag, startPoint x: 697, startPoint y: 193, endPoint x: 776, endPoint y: 295, distance: 129.0
copy div "All production services running on Solaris and Linux servers, including Banner …"
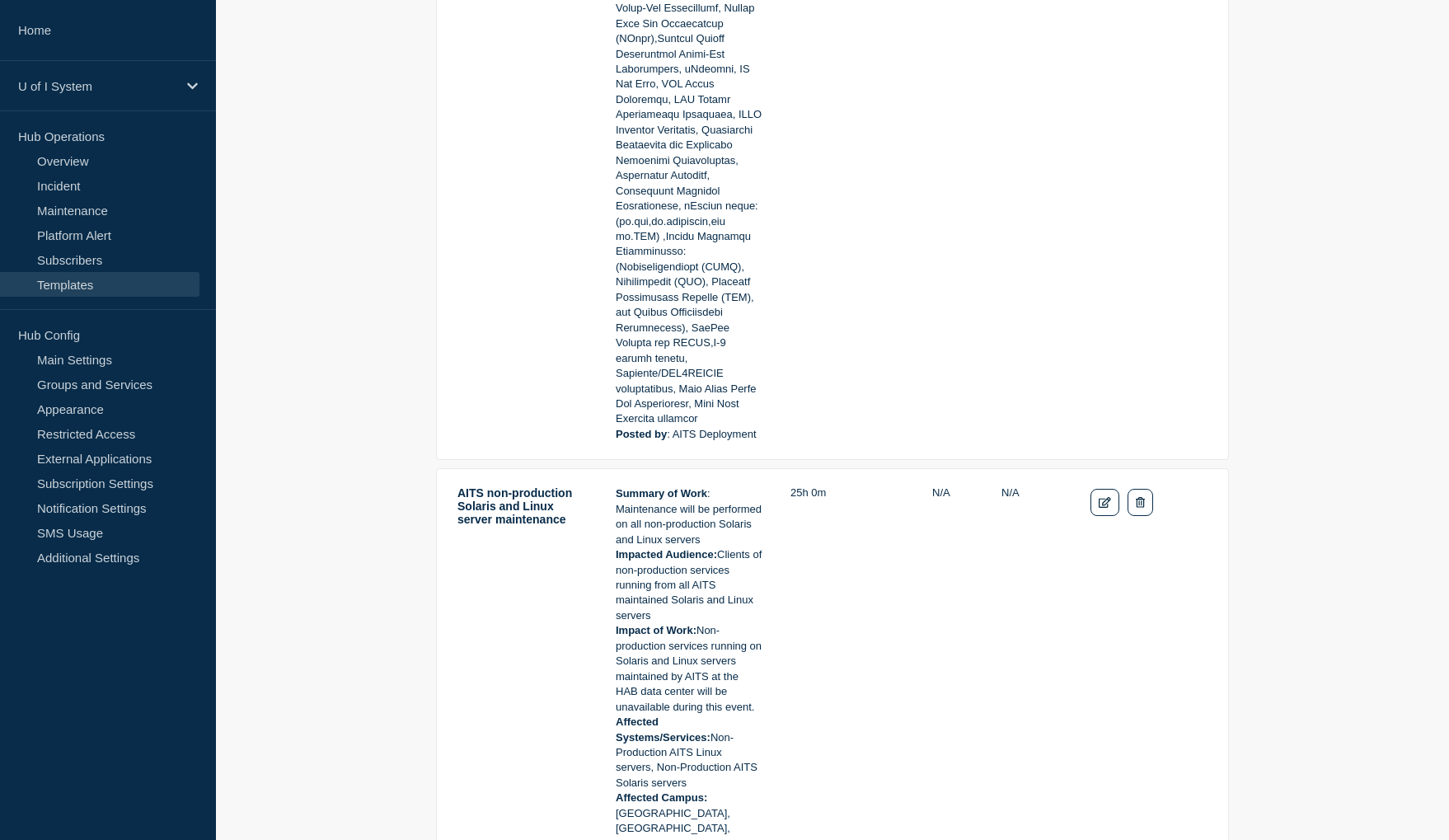
drag, startPoint x: 23, startPoint y: 738, endPoint x: 136, endPoint y: 705, distance: 117.7
click at [23, 738] on aside "Home U of I System Hub Operations Overview Incident Maintenance Platform Alert …" at bounding box center [108, 420] width 216 height 840
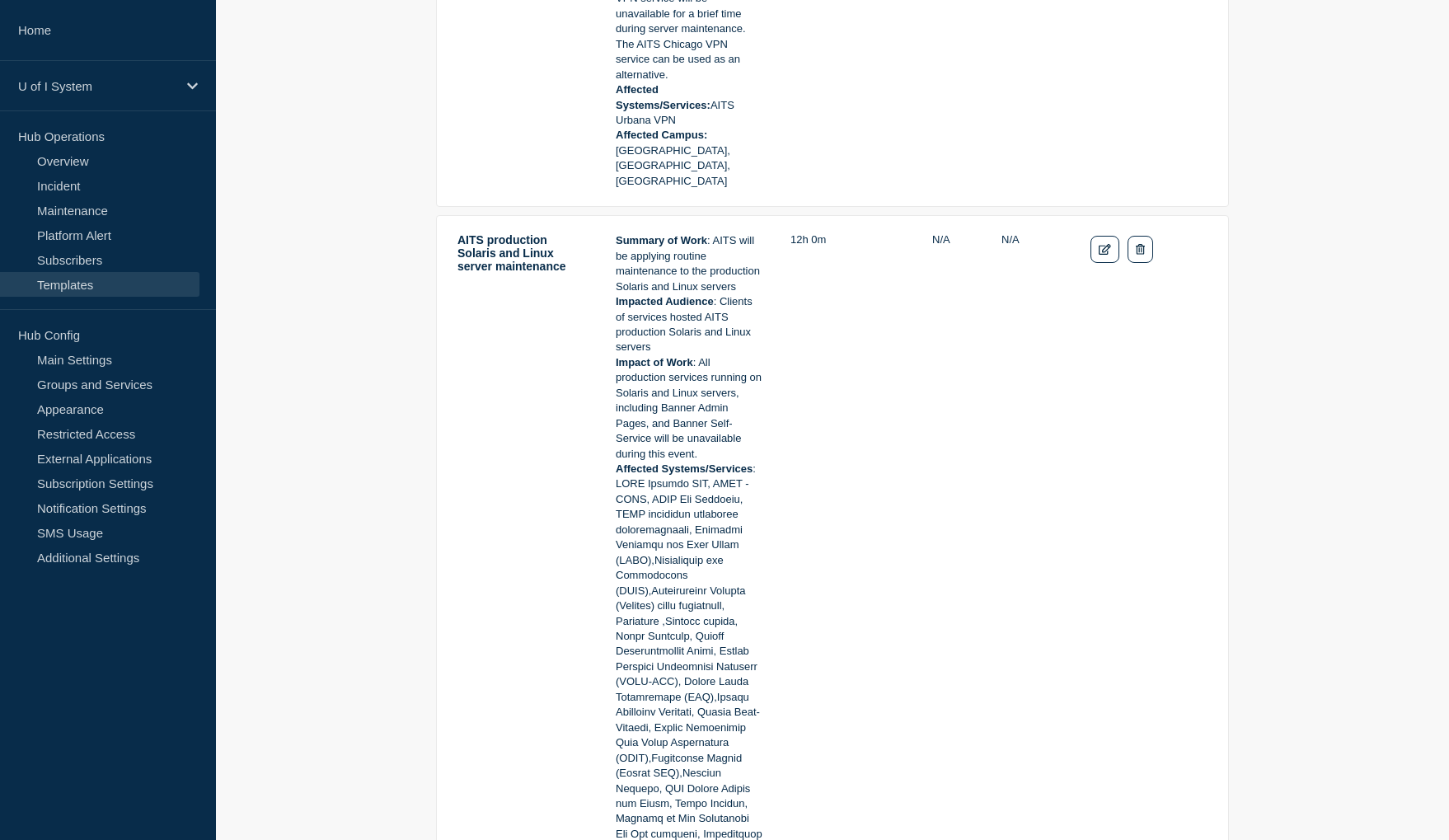
scroll to position [2916, 0]
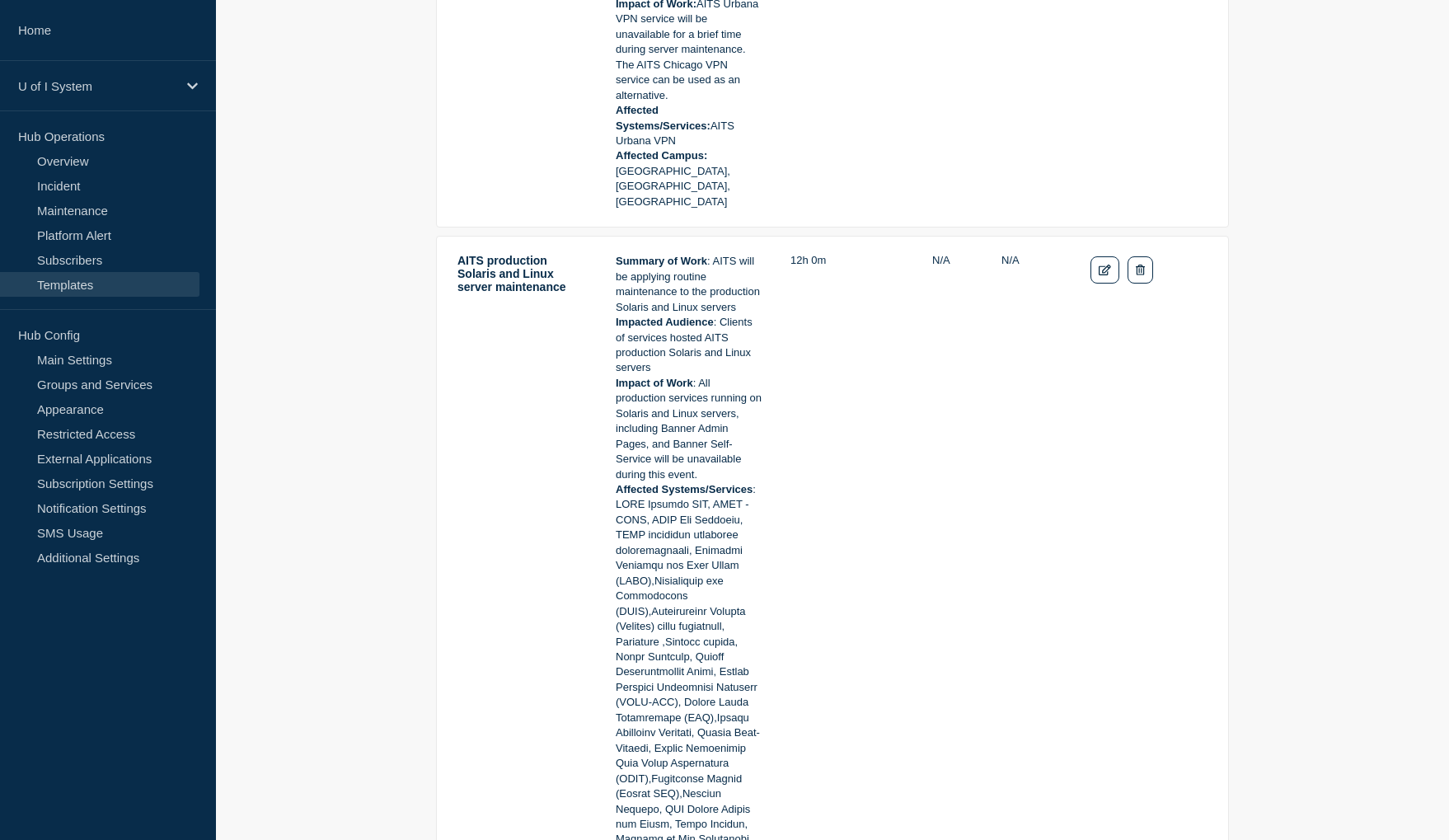
click at [1345, 500] on main "Decision Support (DS) Applications upgrade Summary of Work: Upgrade DS applicat…" at bounding box center [832, 523] width 1233 height 6398
